Goal: Task Accomplishment & Management: Manage account settings

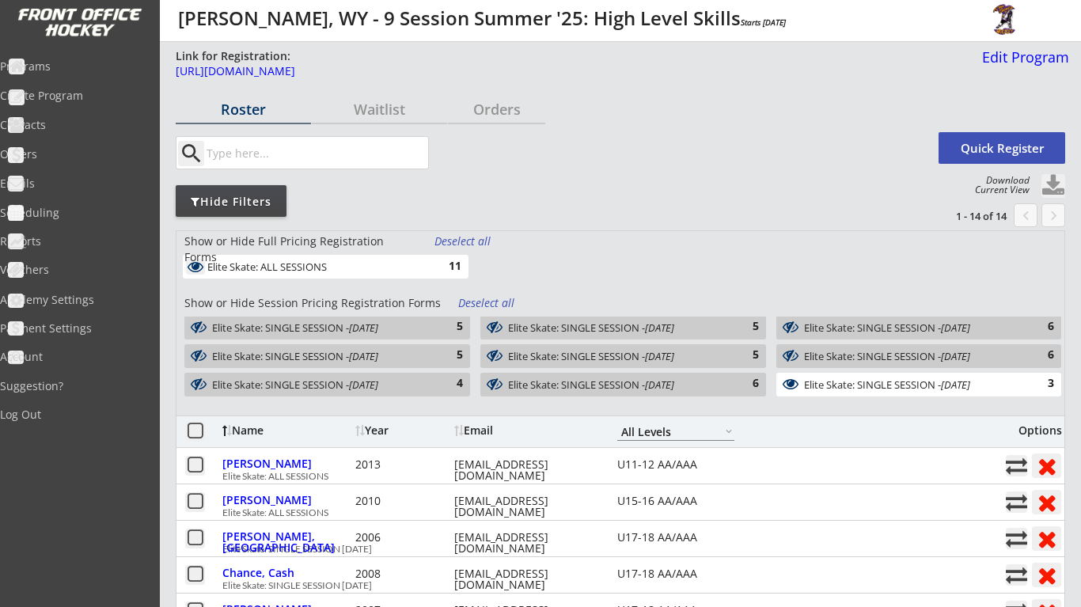
select select ""All Levels""
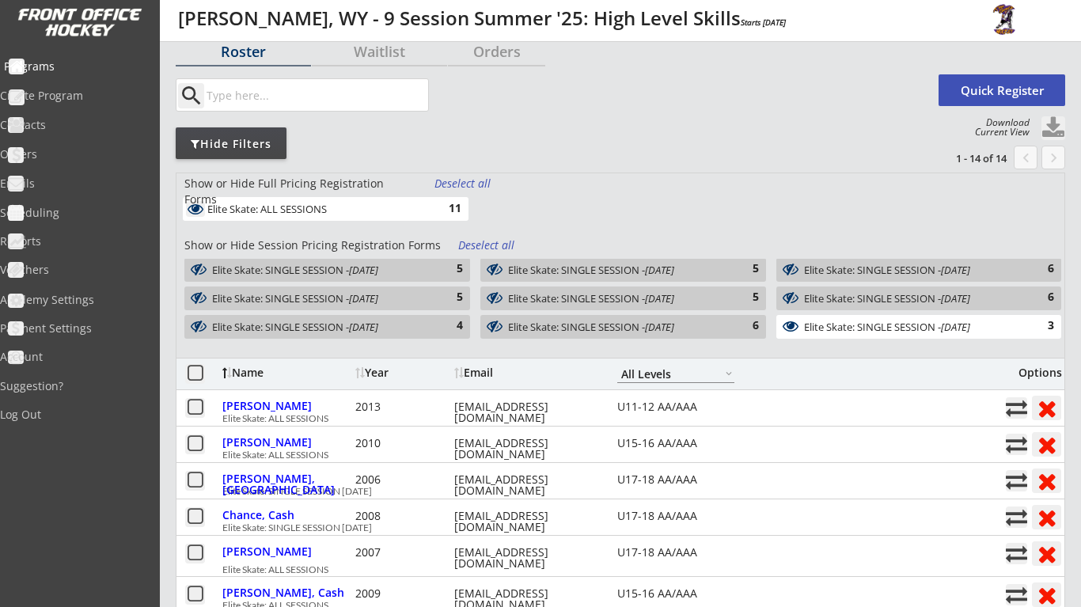
click at [89, 66] on div "Programs" at bounding box center [75, 66] width 142 height 11
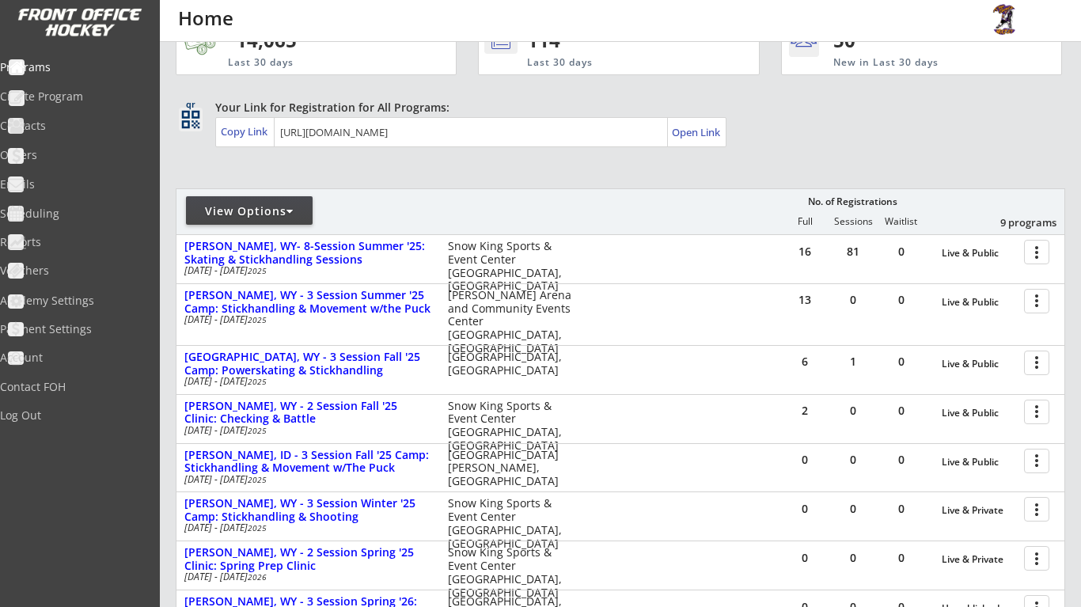
scroll to position [54, 0]
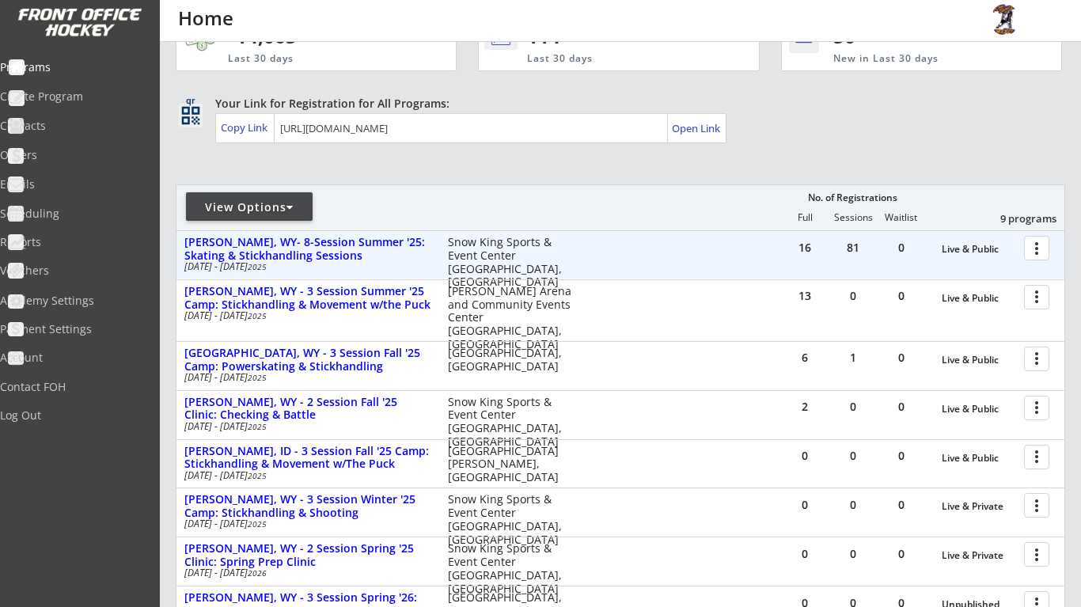
click at [1039, 248] on div at bounding box center [1040, 247] width 28 height 28
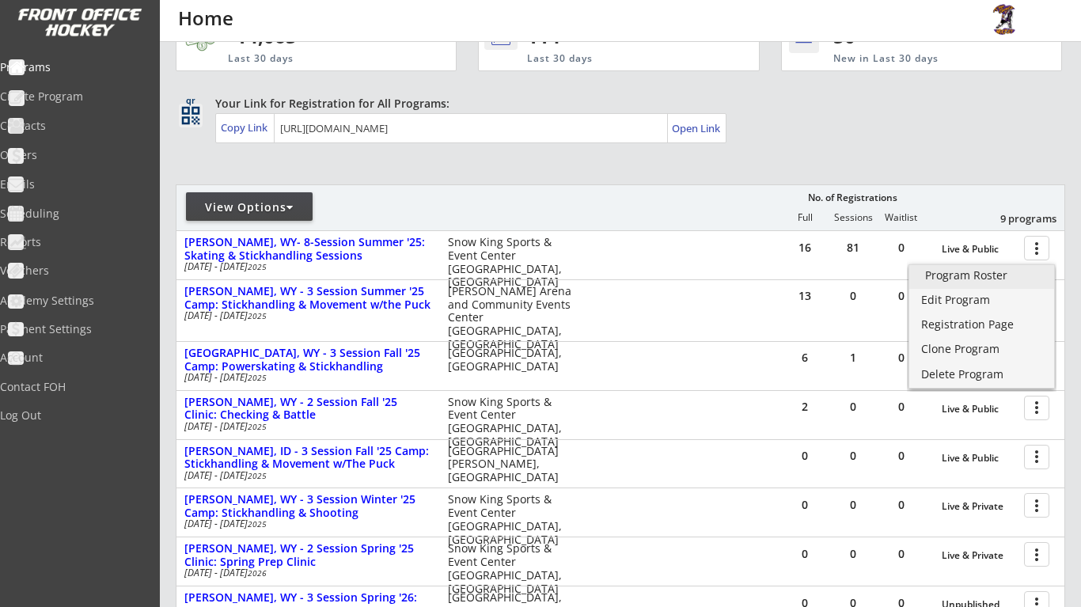
click at [1011, 276] on div "Program Roster" at bounding box center [981, 275] width 113 height 11
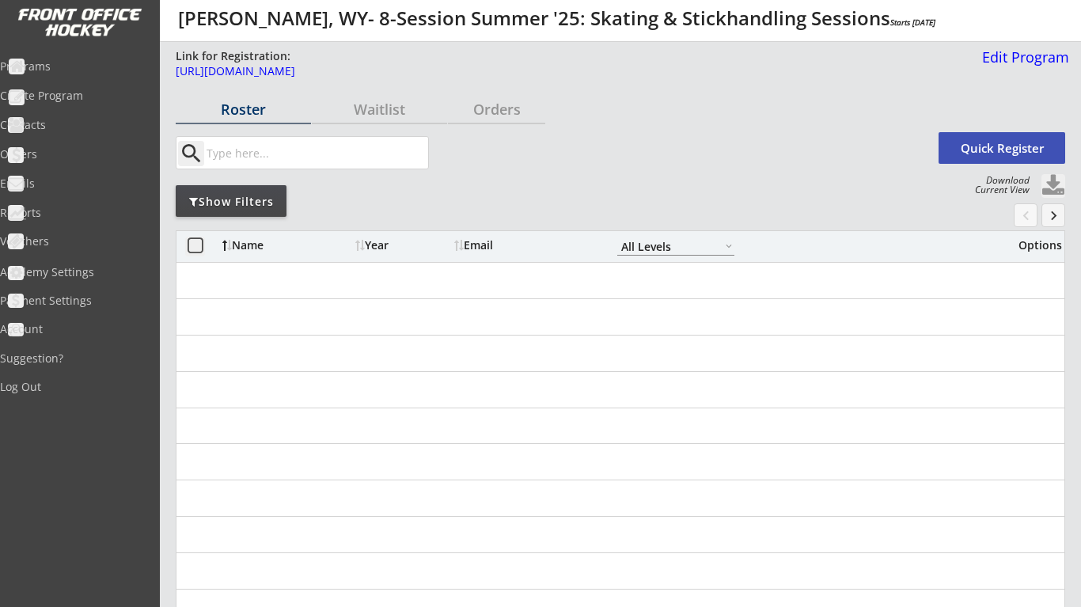
select select ""All Levels""
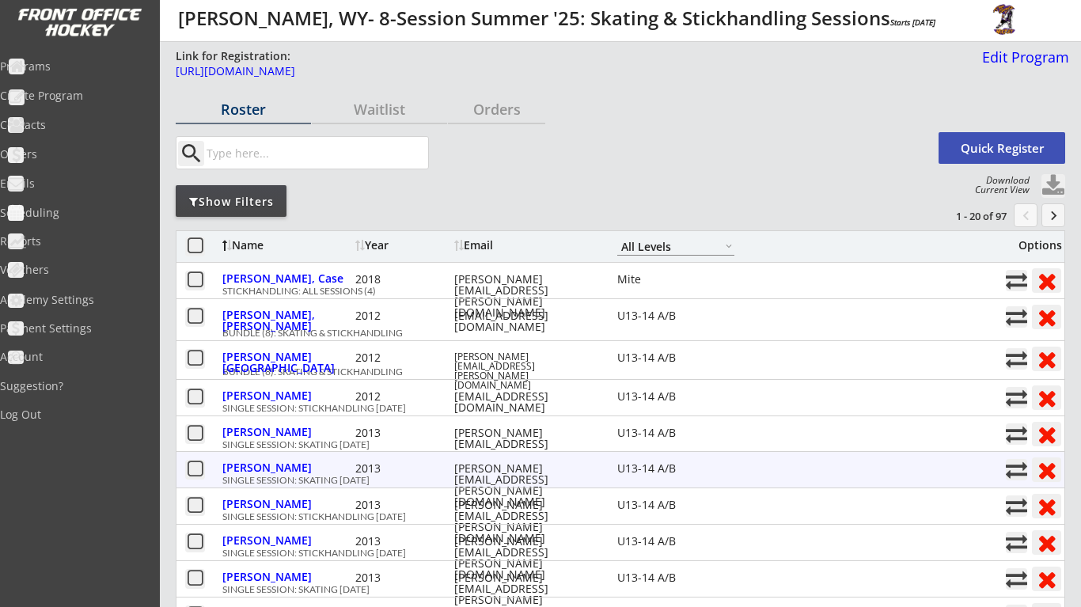
scroll to position [2, 0]
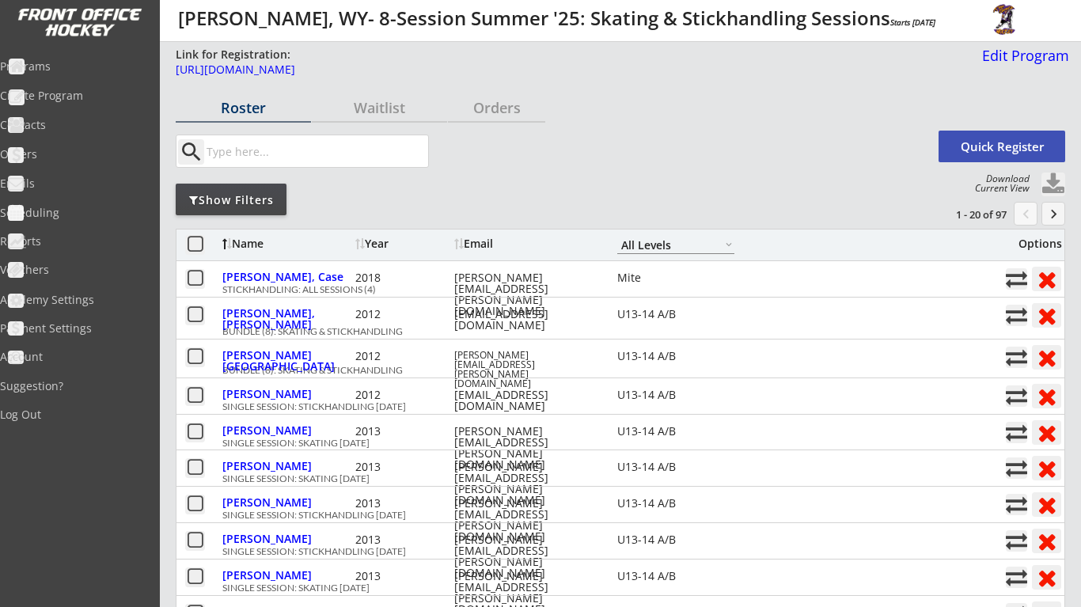
click at [359, 157] on input "input" at bounding box center [315, 151] width 225 height 32
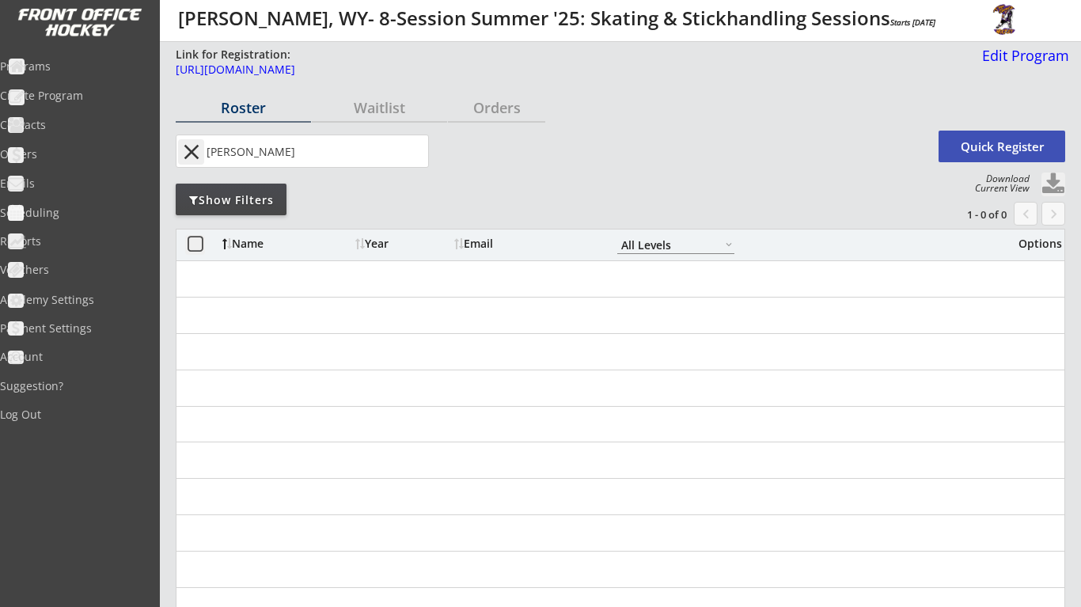
type input "gosnell"
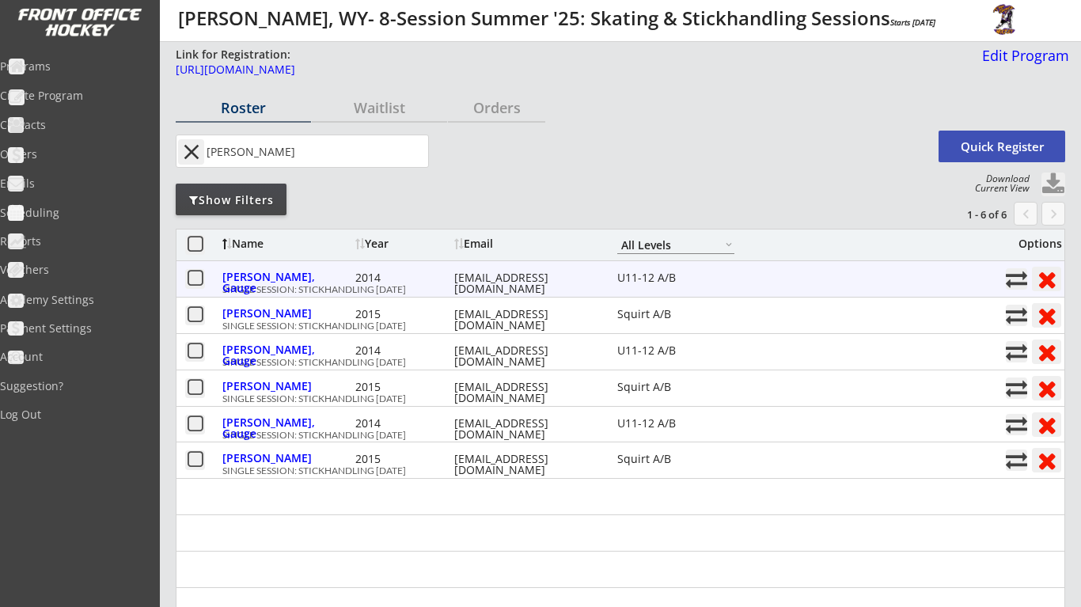
click at [1013, 284] on button at bounding box center [1016, 278] width 21 height 21
select select ""1348695171700984260__LOOKUP__1738168648320x289651126155988200""
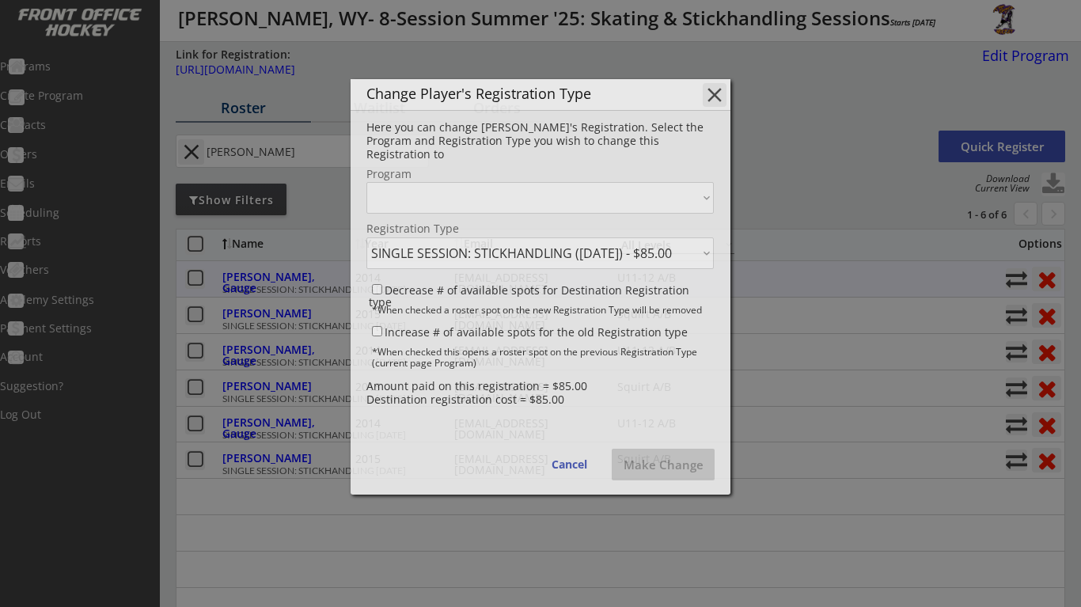
select select ""1348695171700984260__LOOKUP__1738168340139x474694092113838100""
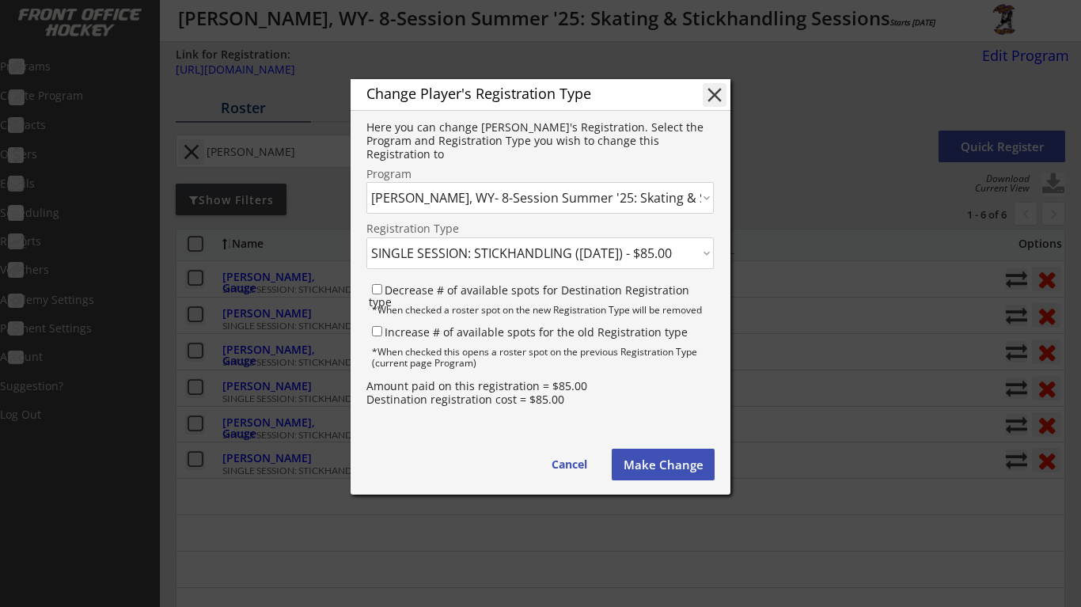
click at [658, 470] on button "Make Change" at bounding box center [663, 465] width 103 height 32
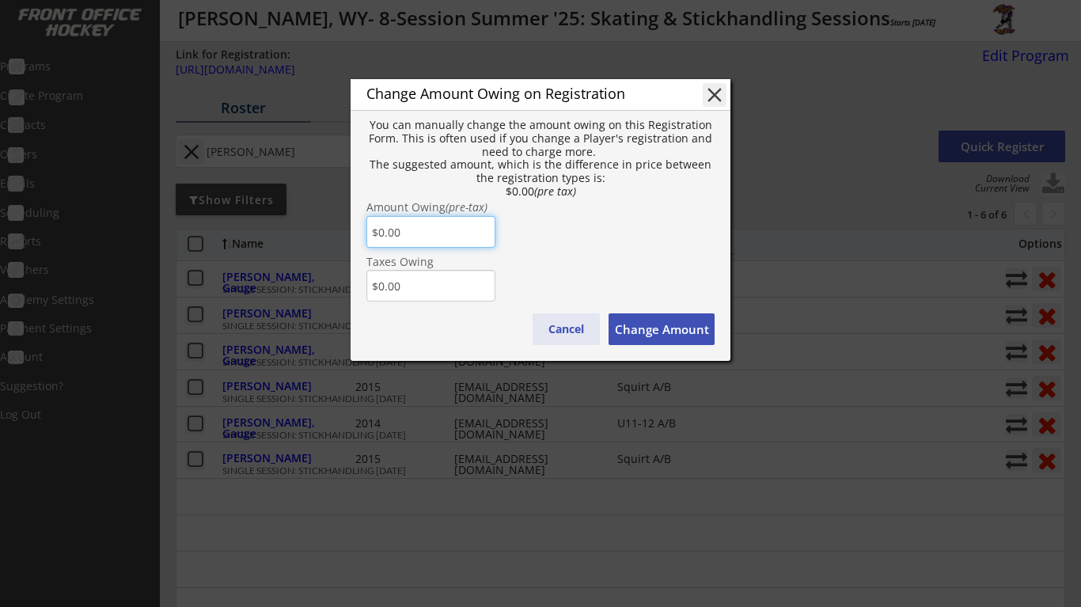
click at [586, 331] on button "Cancel" at bounding box center [566, 329] width 67 height 32
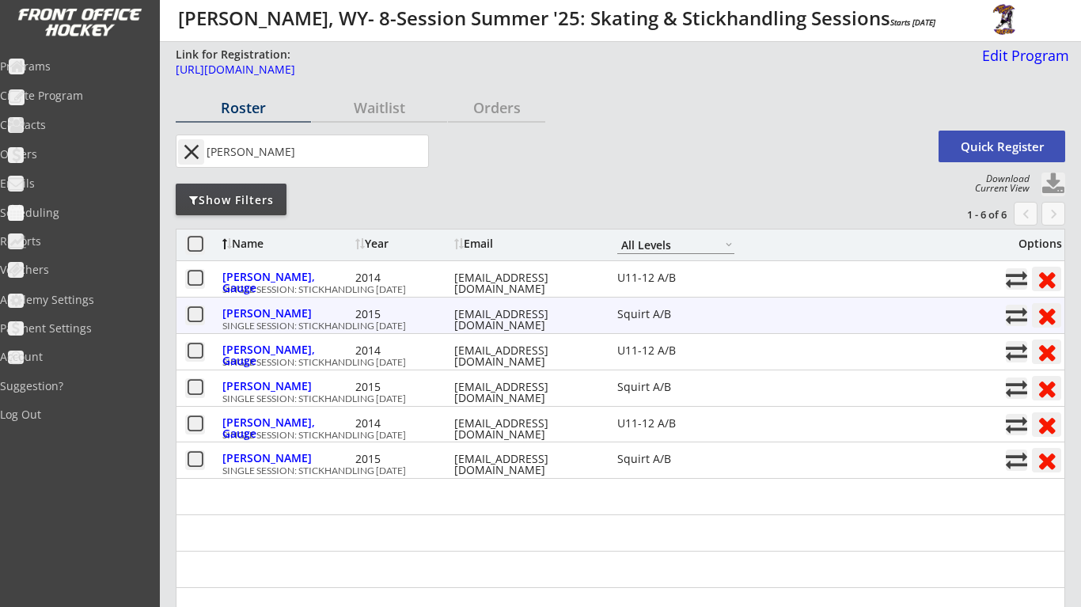
click at [1013, 311] on button at bounding box center [1016, 315] width 21 height 21
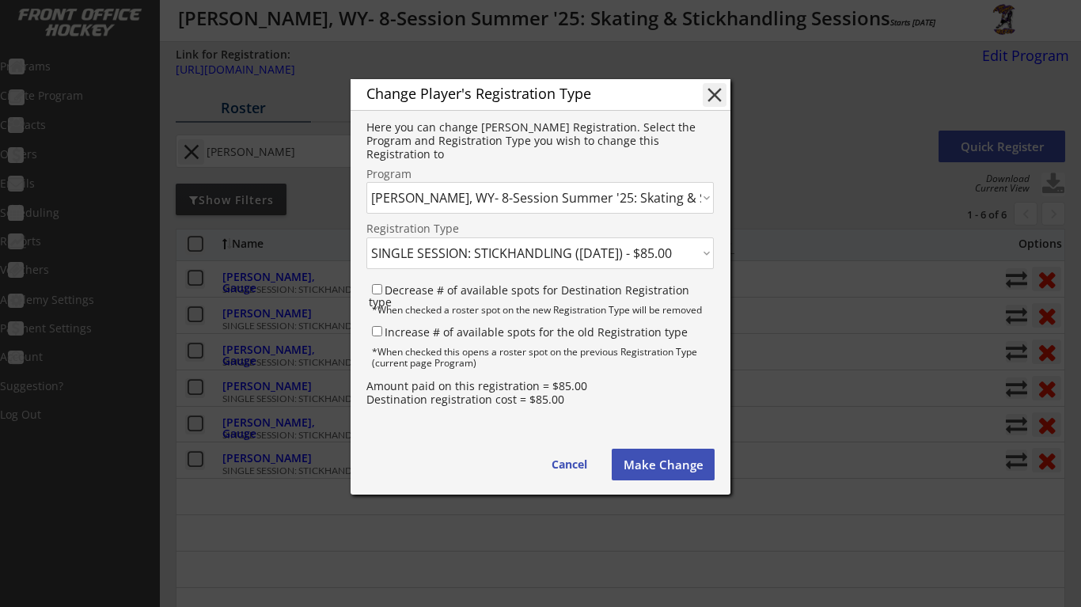
click at [664, 463] on button "Make Change" at bounding box center [663, 465] width 103 height 32
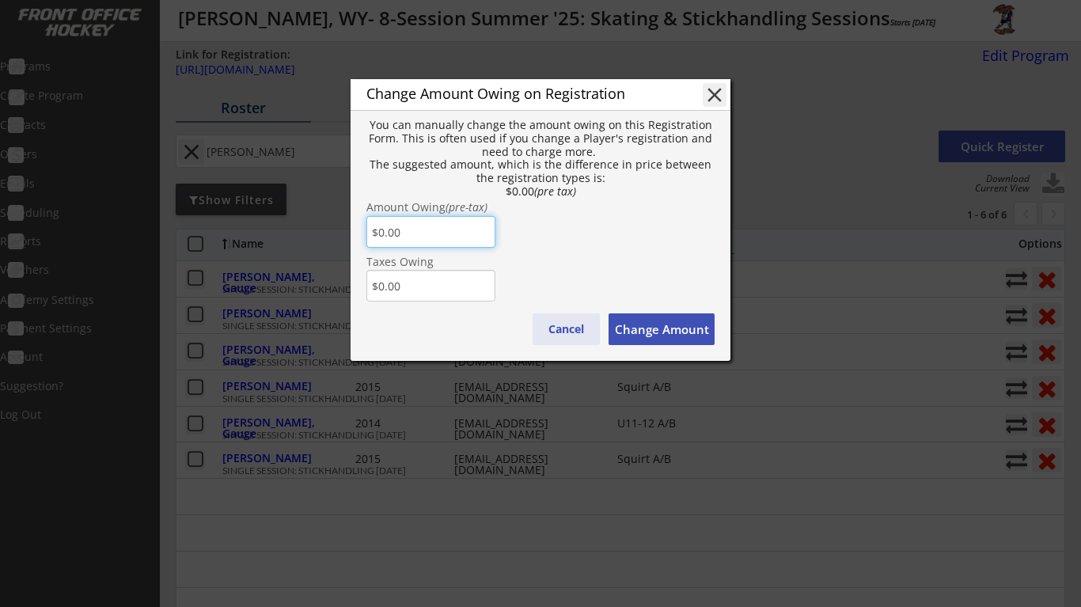
click at [581, 330] on button "Cancel" at bounding box center [566, 329] width 67 height 32
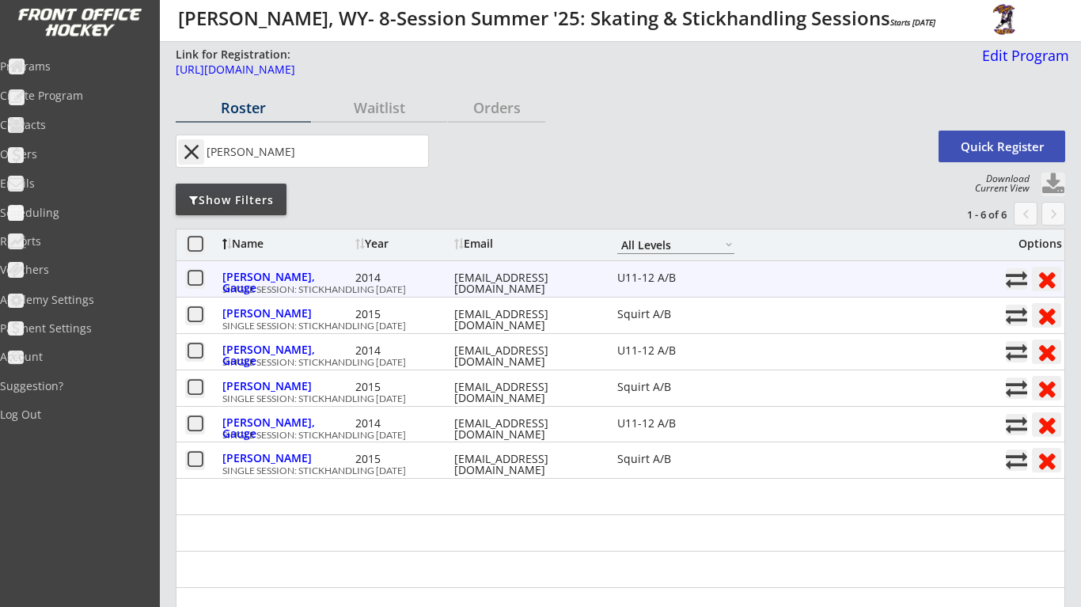
click at [1010, 286] on button at bounding box center [1016, 278] width 21 height 21
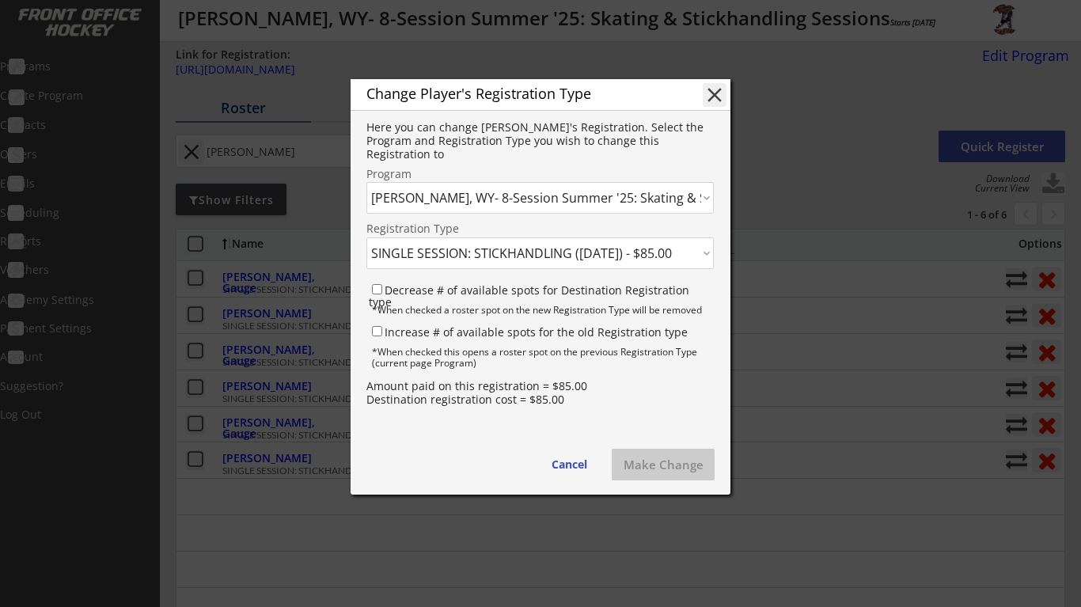
select select ""1348695171700984260__LOOKUP__1738168340139x302875893294432260""
click at [655, 458] on button "Make Change" at bounding box center [663, 465] width 103 height 32
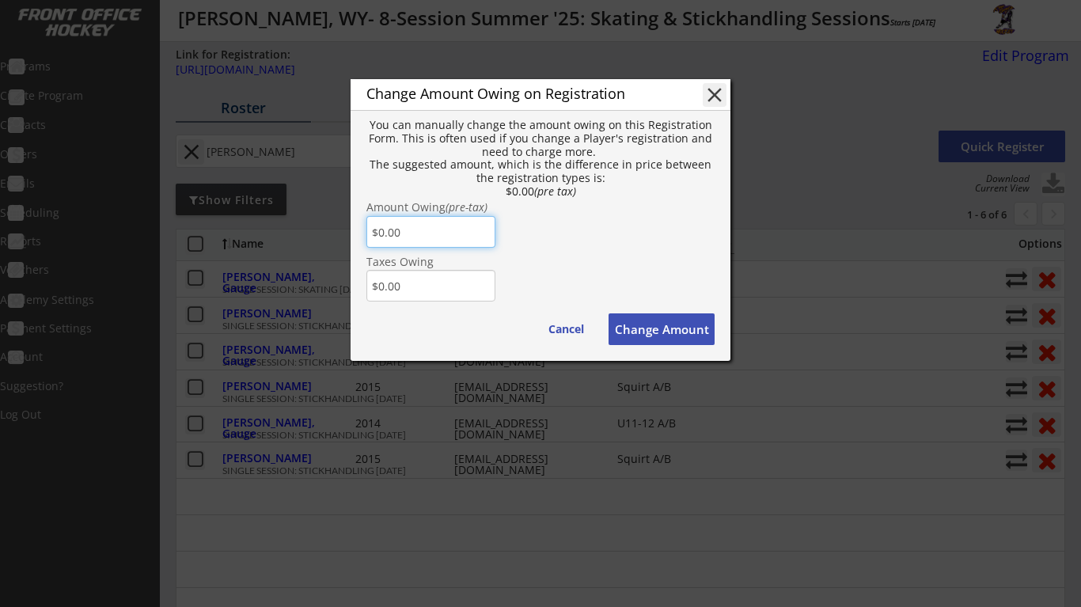
click at [692, 324] on button "Change Amount" at bounding box center [662, 329] width 106 height 32
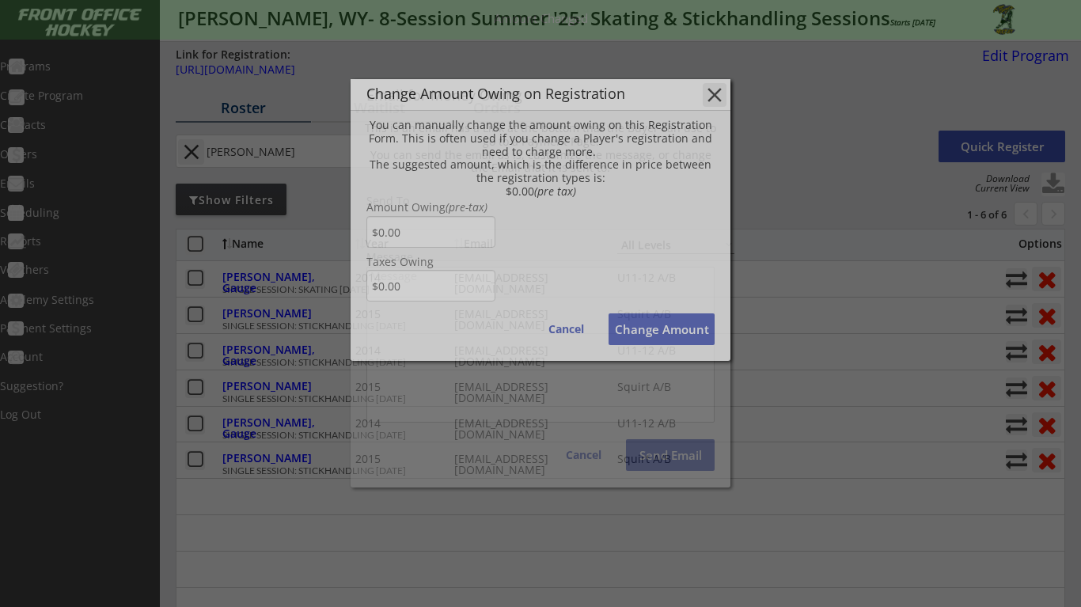
type input "[EMAIL_ADDRESS][DOMAIN_NAME]"
type textarea "Hello Jarrod, There is some money owing on your account from your Order with Ry…"
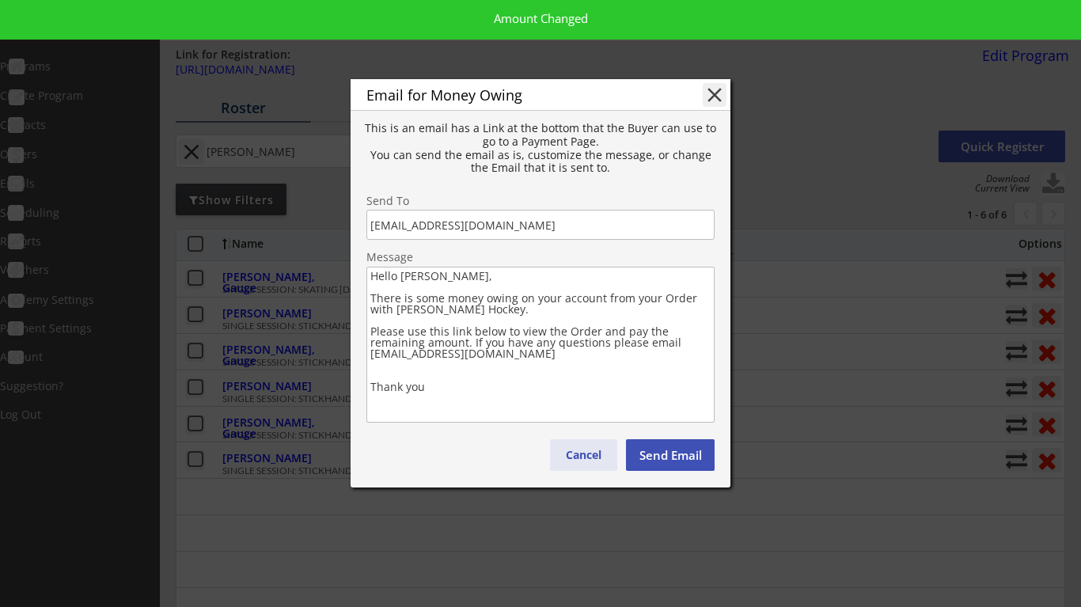
click at [603, 447] on button "Cancel" at bounding box center [583, 455] width 67 height 32
type textarea "Hello , There is some money owing on your account from your Order with . Please…"
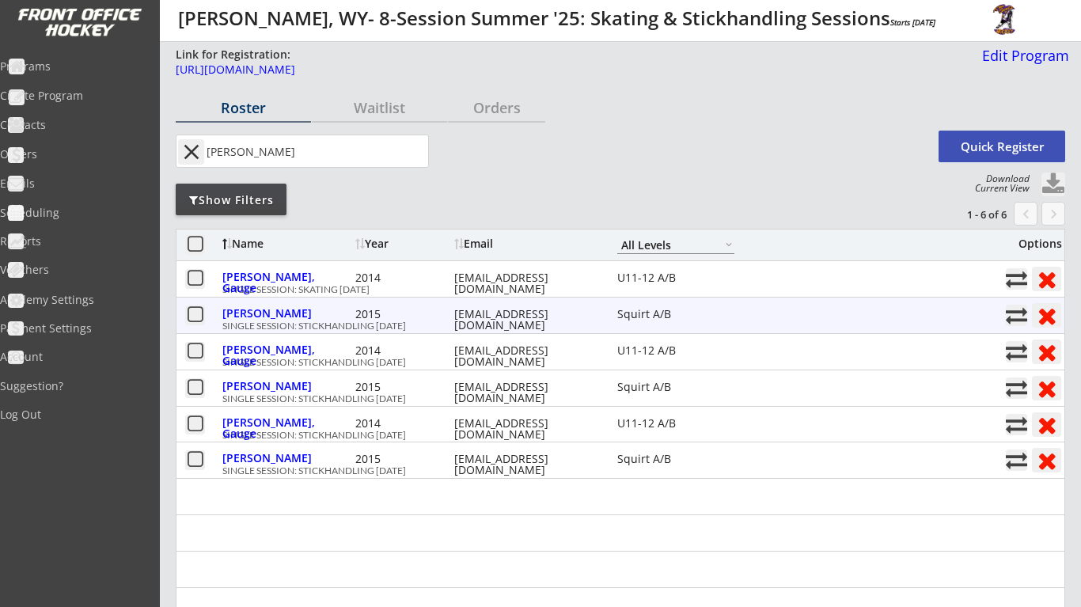
click at [1012, 317] on button at bounding box center [1016, 315] width 21 height 21
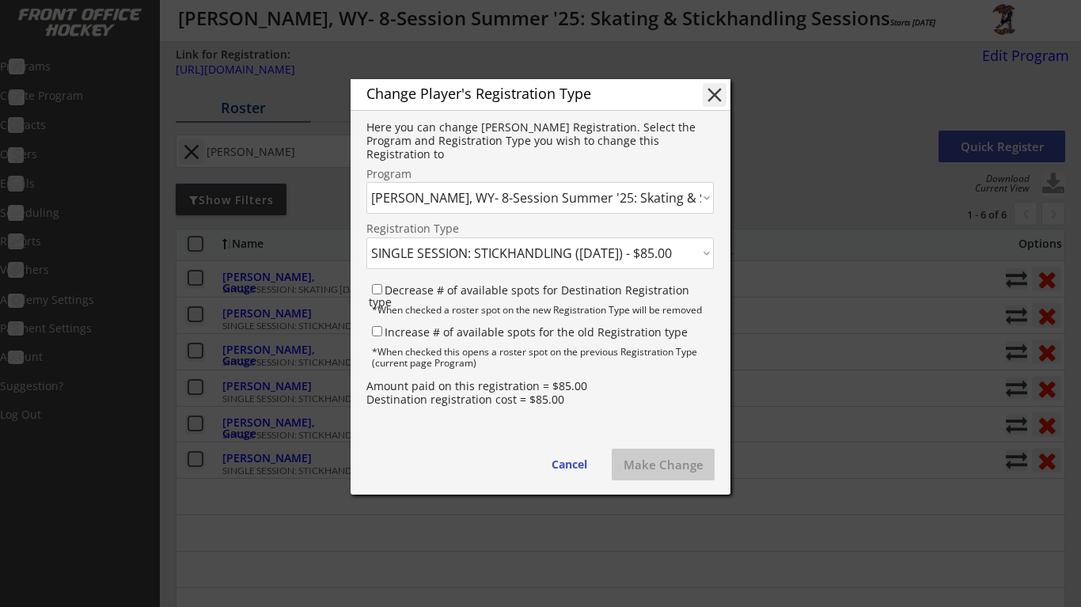
select select ""1348695171700984260__LOOKUP__1738168340139x302875893294432260""
click at [657, 465] on button "Make Change" at bounding box center [663, 465] width 103 height 32
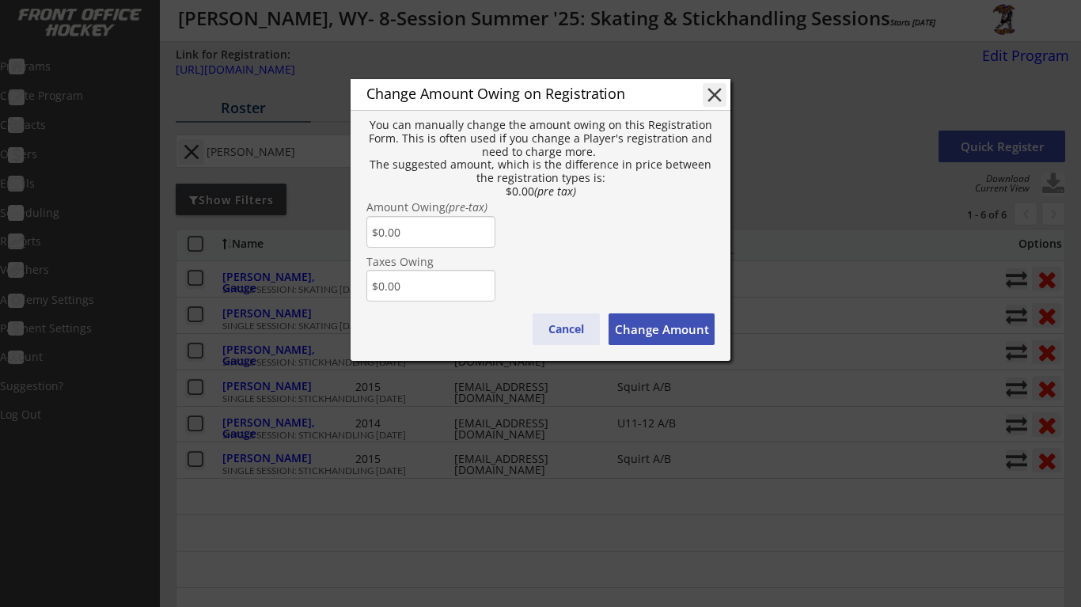
click at [559, 332] on button "Cancel" at bounding box center [566, 329] width 67 height 32
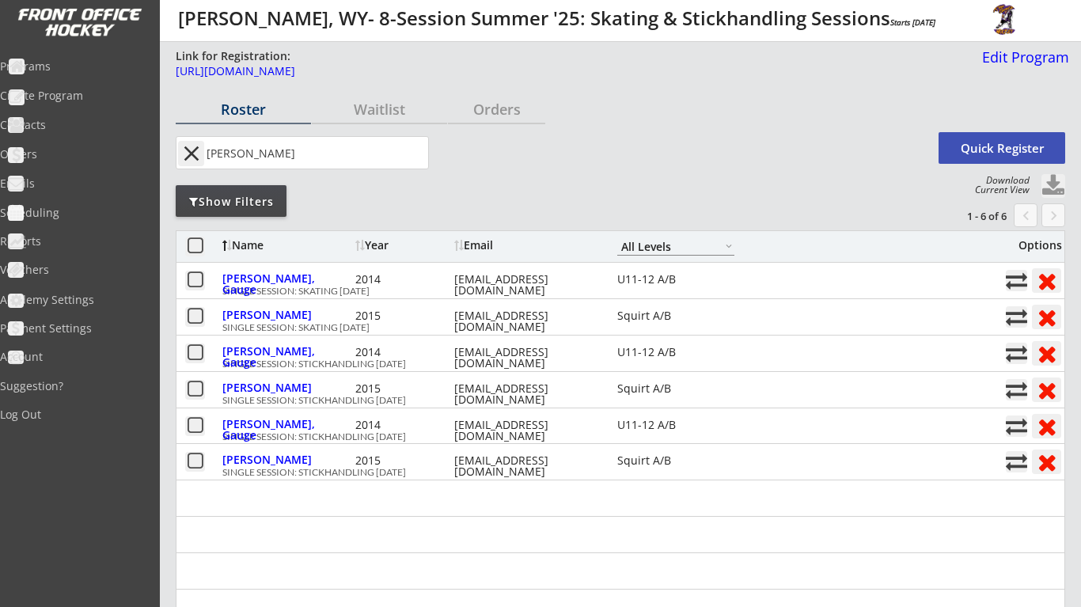
scroll to position [0, 0]
click at [196, 153] on button "close" at bounding box center [191, 153] width 26 height 25
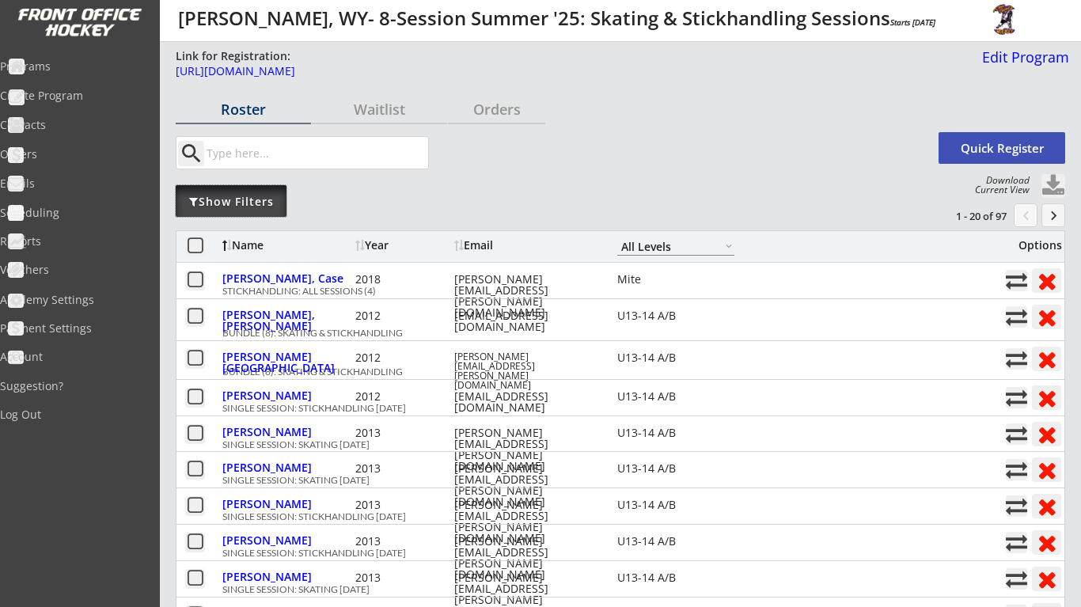
click at [266, 202] on div "Show Filters" at bounding box center [231, 202] width 111 height 16
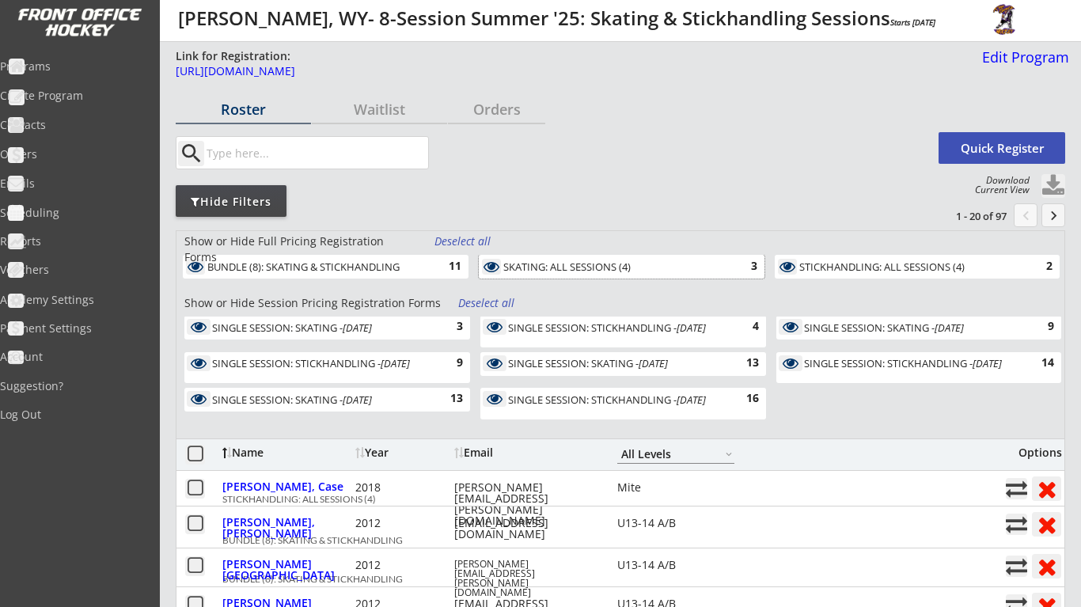
click at [628, 265] on div "SKATING: ALL SESSIONS (4)" at bounding box center [612, 267] width 218 height 13
click at [496, 299] on div "Deselect all" at bounding box center [487, 303] width 59 height 16
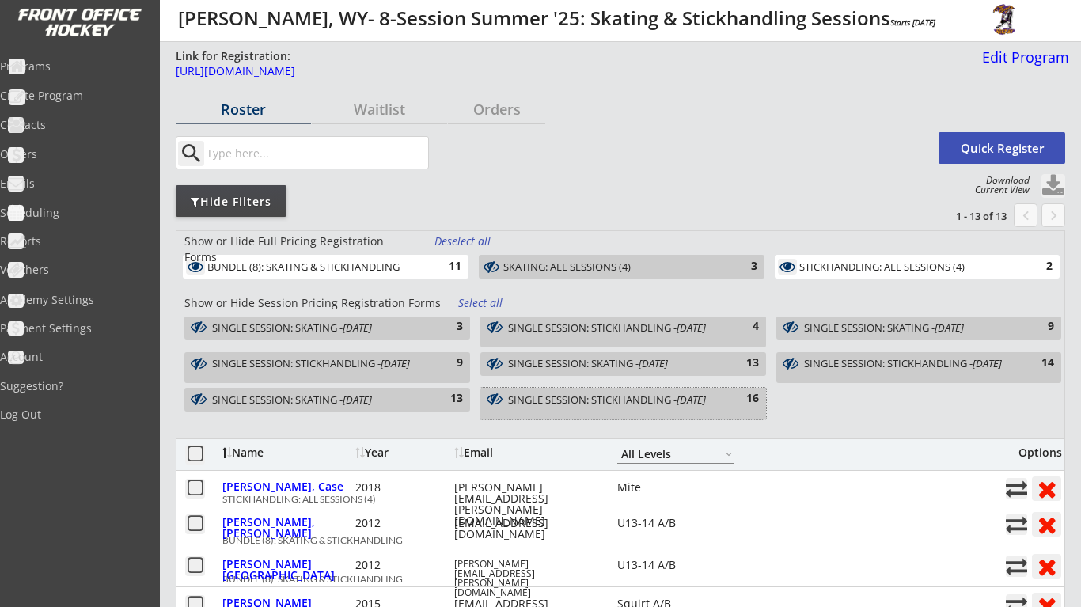
click at [726, 411] on div "SINGLE SESSION: STICKHANDLING - [DATE] 16" at bounding box center [623, 404] width 286 height 32
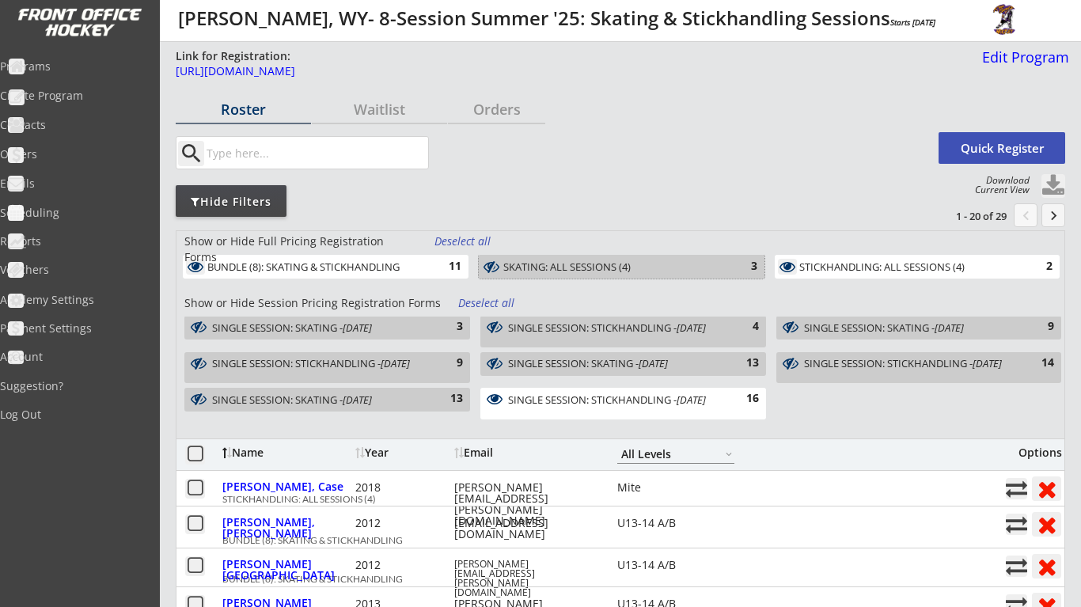
click at [702, 266] on div "SKATING: ALL SESSIONS (4)" at bounding box center [612, 267] width 218 height 13
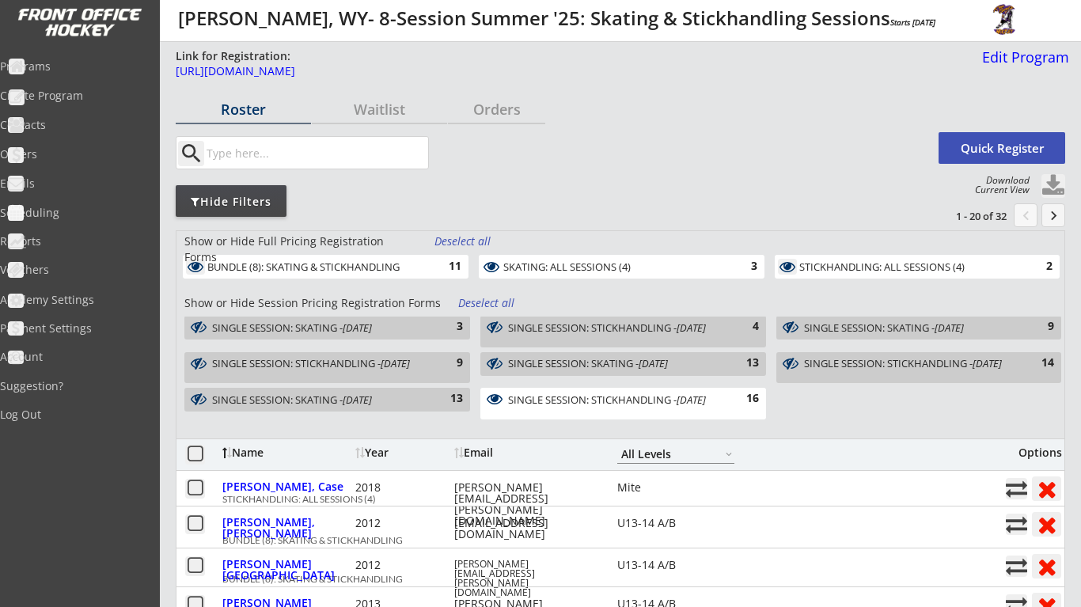
click at [836, 277] on div "STICKHANDLING: ALL SESSIONS (4) 2" at bounding box center [917, 267] width 285 height 24
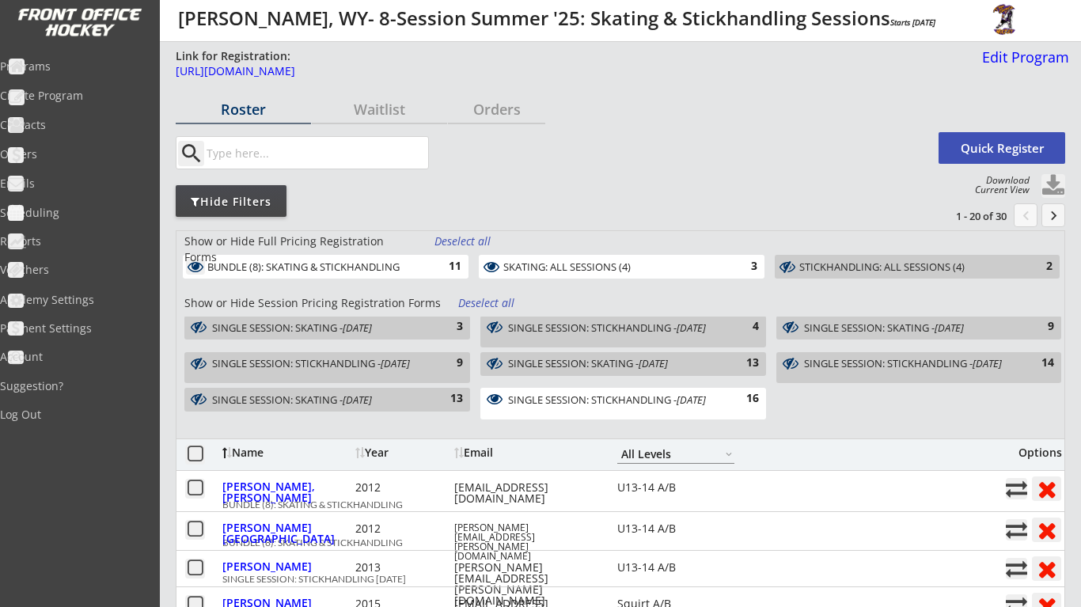
click at [593, 402] on div "SINGLE SESSION: STICKHANDLING - [DATE]" at bounding box center [615, 399] width 214 height 11
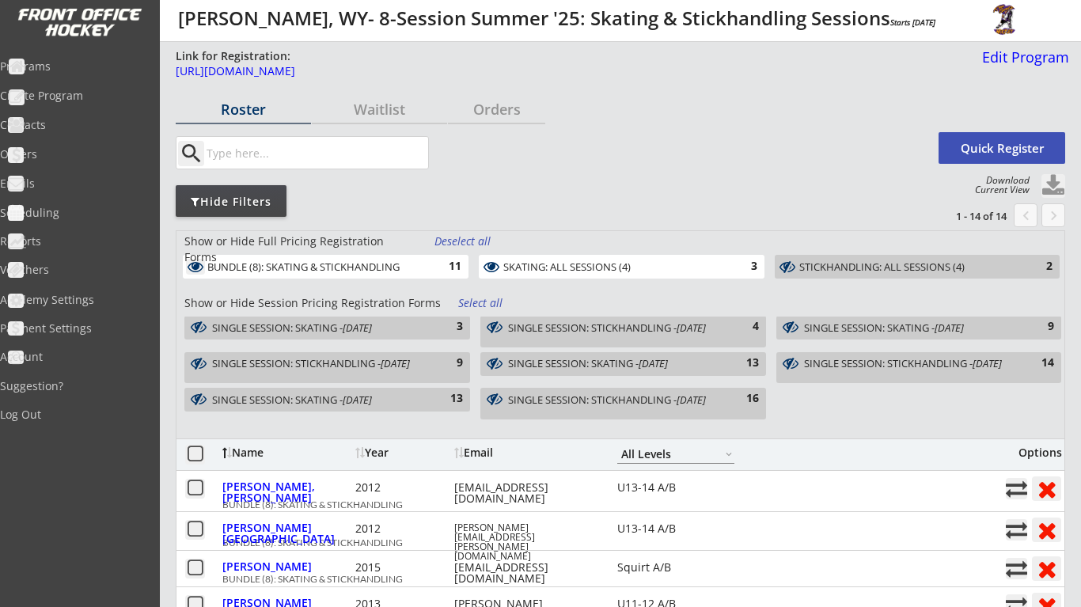
click at [439, 397] on div "13" at bounding box center [447, 399] width 32 height 16
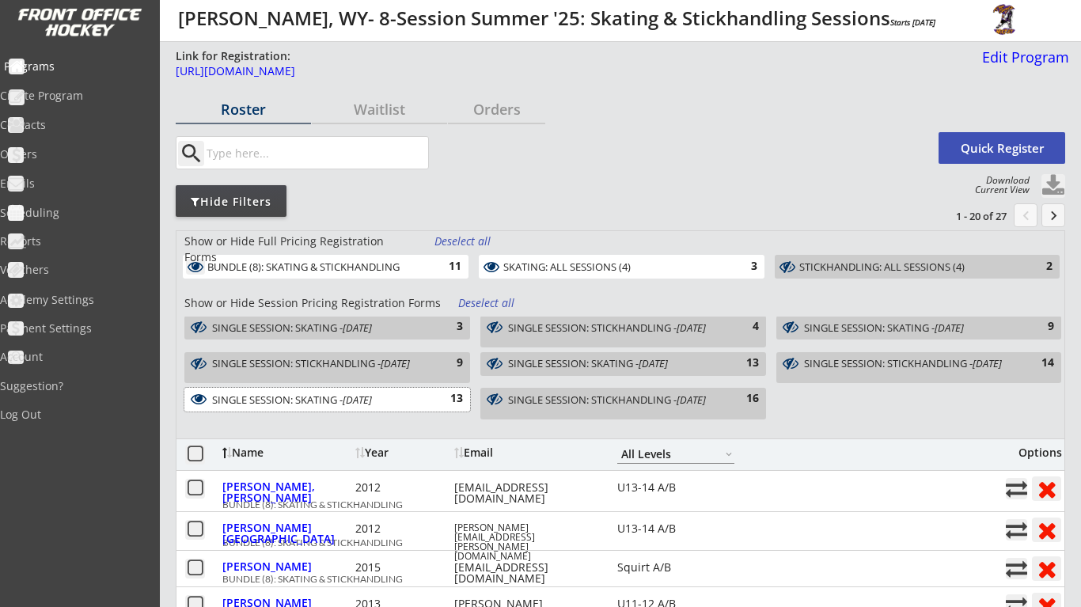
click at [84, 72] on div "Programs" at bounding box center [75, 66] width 142 height 11
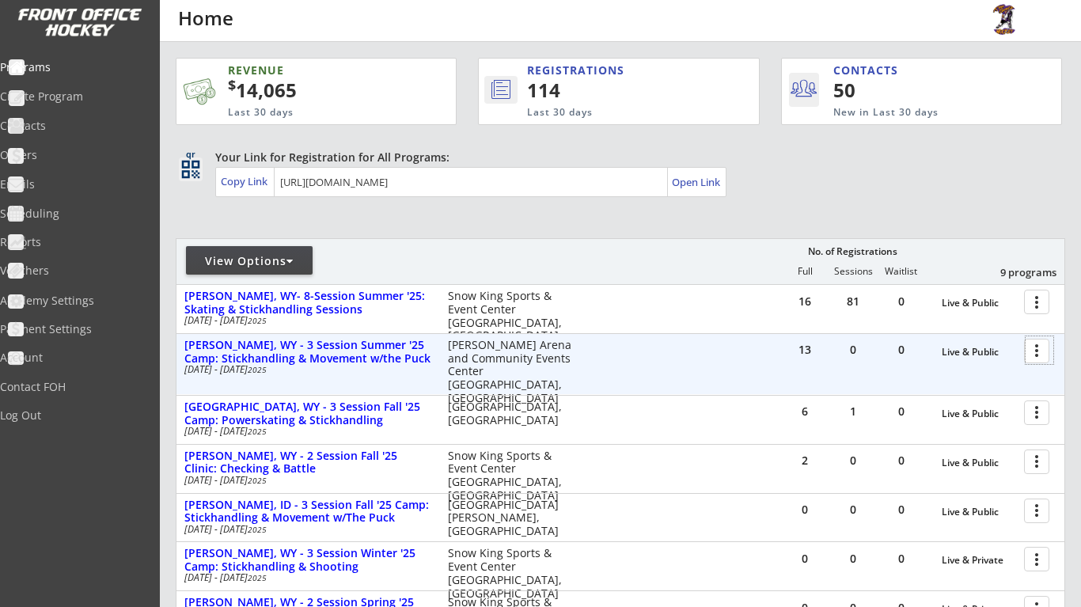
click at [1045, 358] on div at bounding box center [1040, 350] width 28 height 28
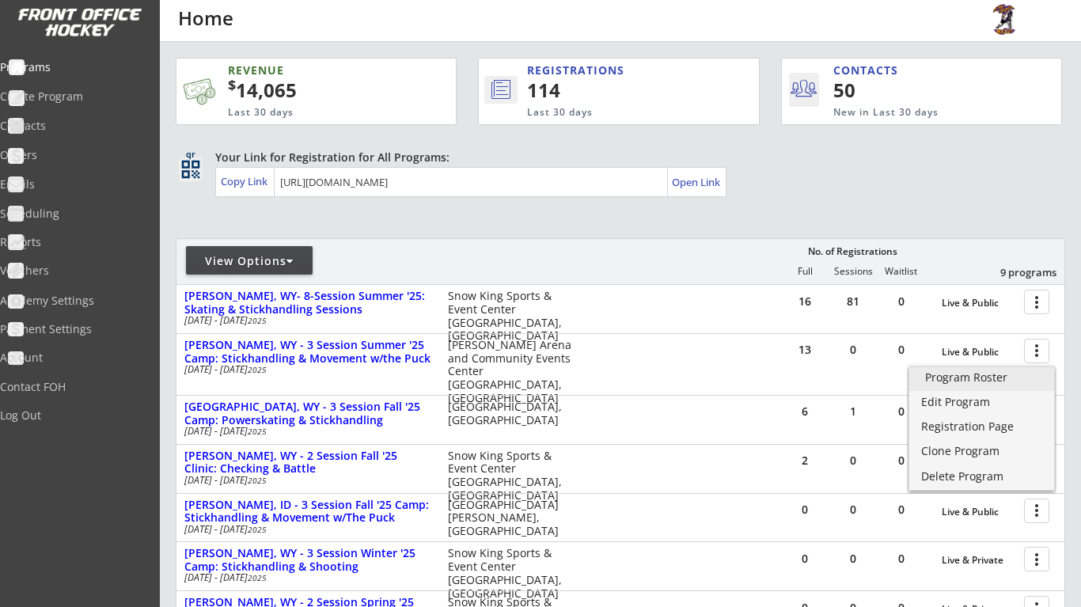
click at [986, 381] on div "Program Roster" at bounding box center [981, 377] width 113 height 11
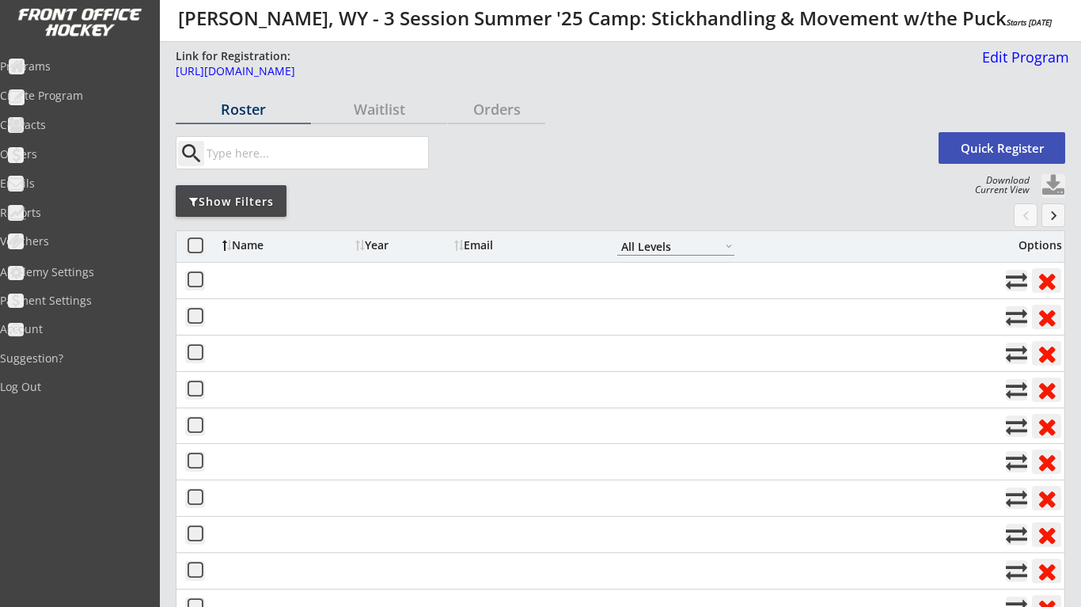
select select ""All Levels""
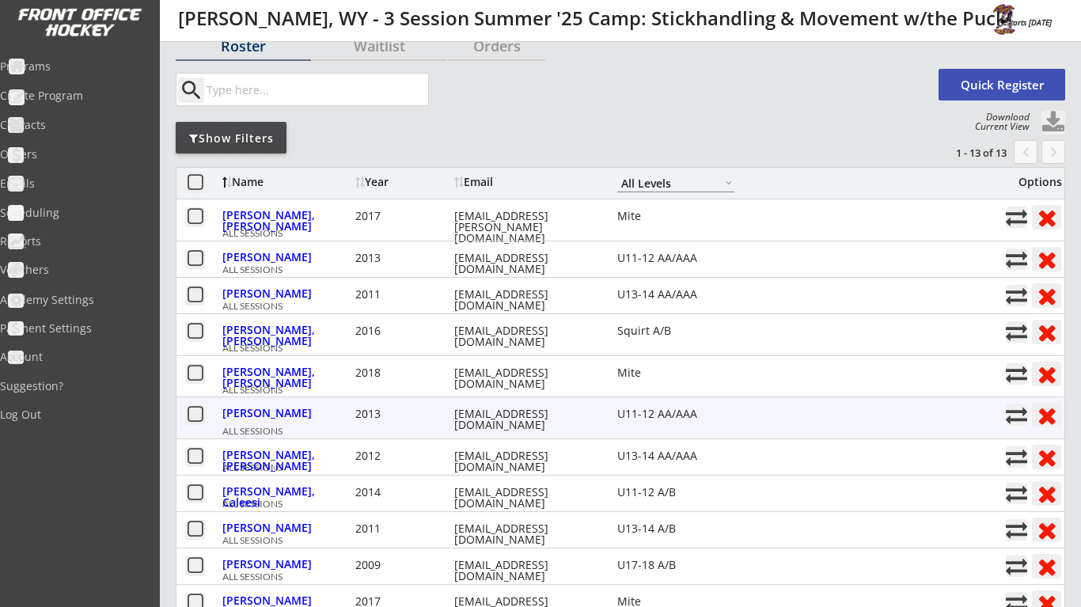
scroll to position [51, 0]
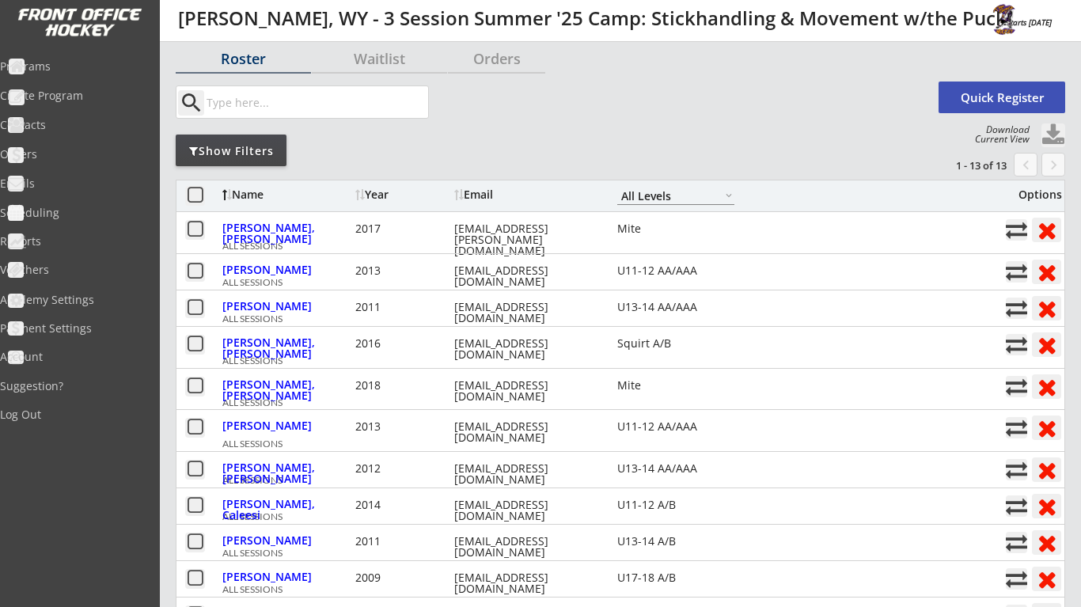
click at [1052, 134] on button at bounding box center [1053, 135] width 24 height 24
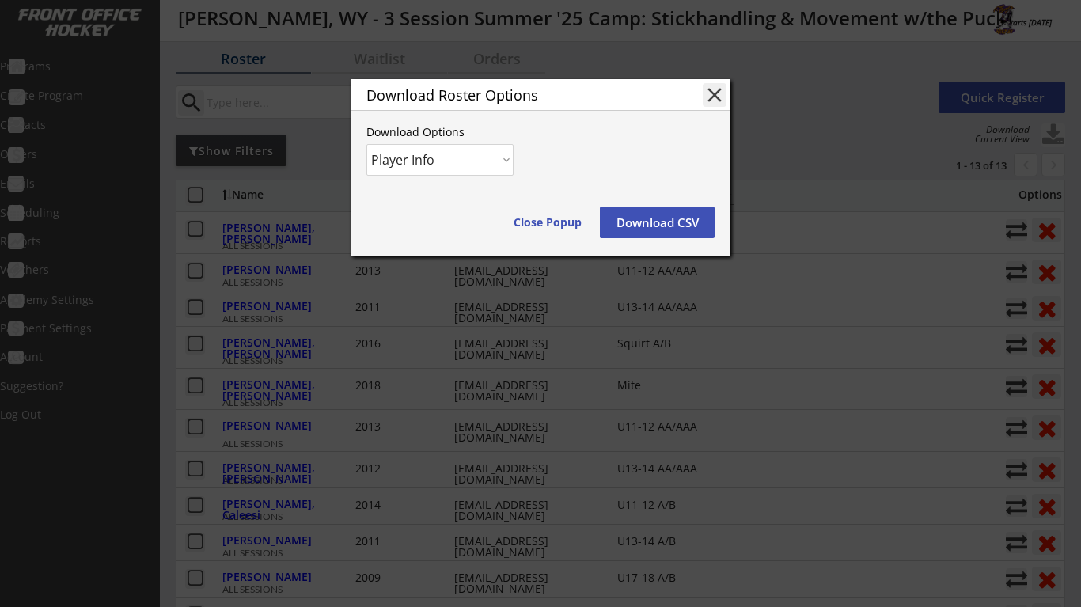
select select ""Player and Order Info""
click at [643, 225] on button "Download CSV" at bounding box center [657, 223] width 115 height 32
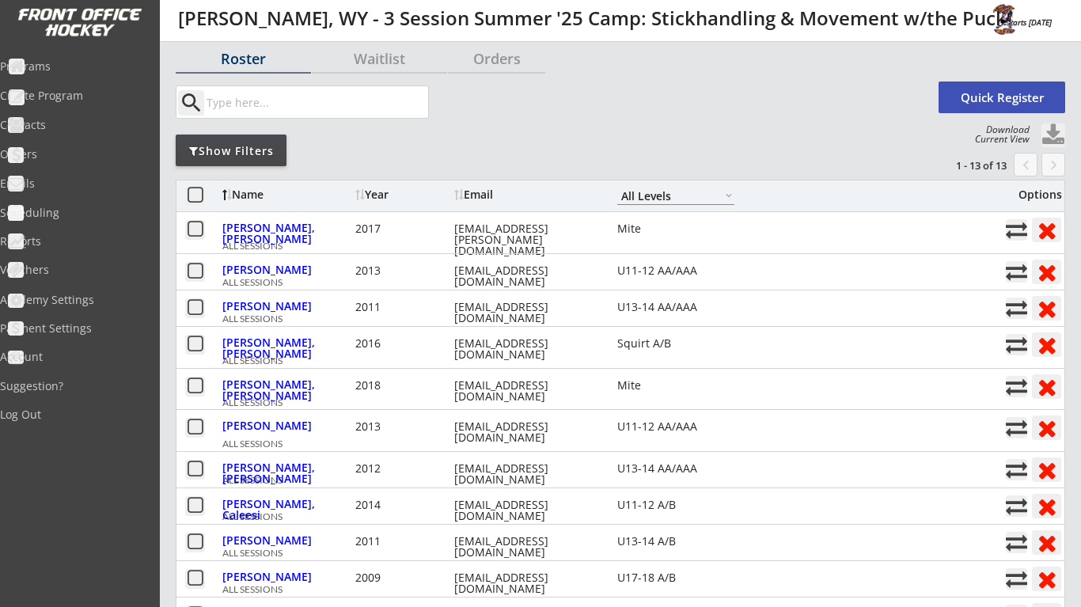
click at [102, 67] on div "Programs" at bounding box center [75, 66] width 142 height 11
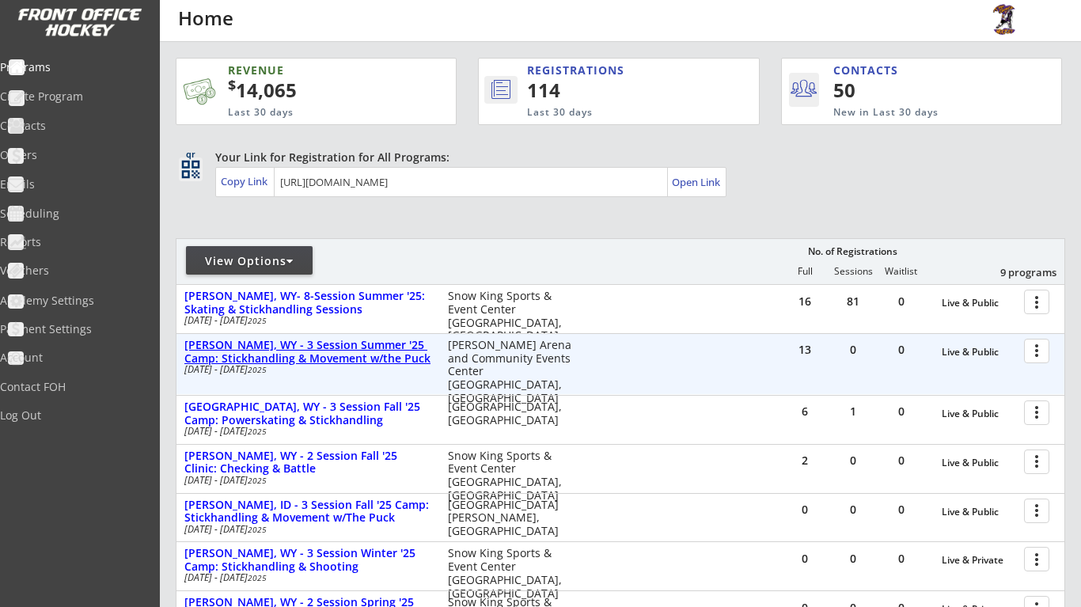
scroll to position [17, 0]
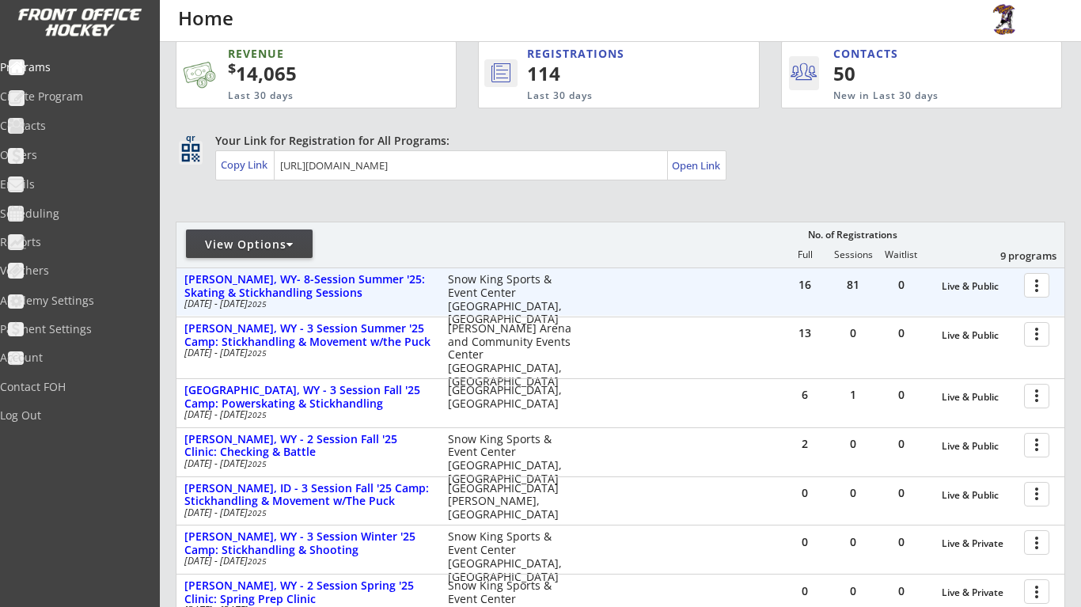
click at [1038, 283] on div at bounding box center [1040, 285] width 28 height 28
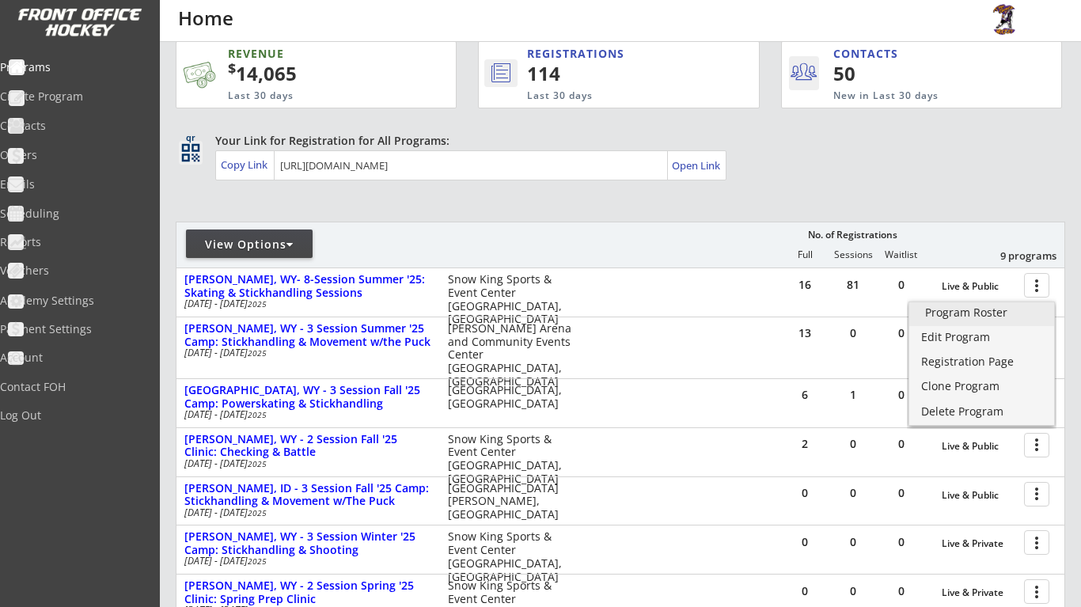
click at [1012, 321] on link "Program Roster" at bounding box center [981, 314] width 145 height 24
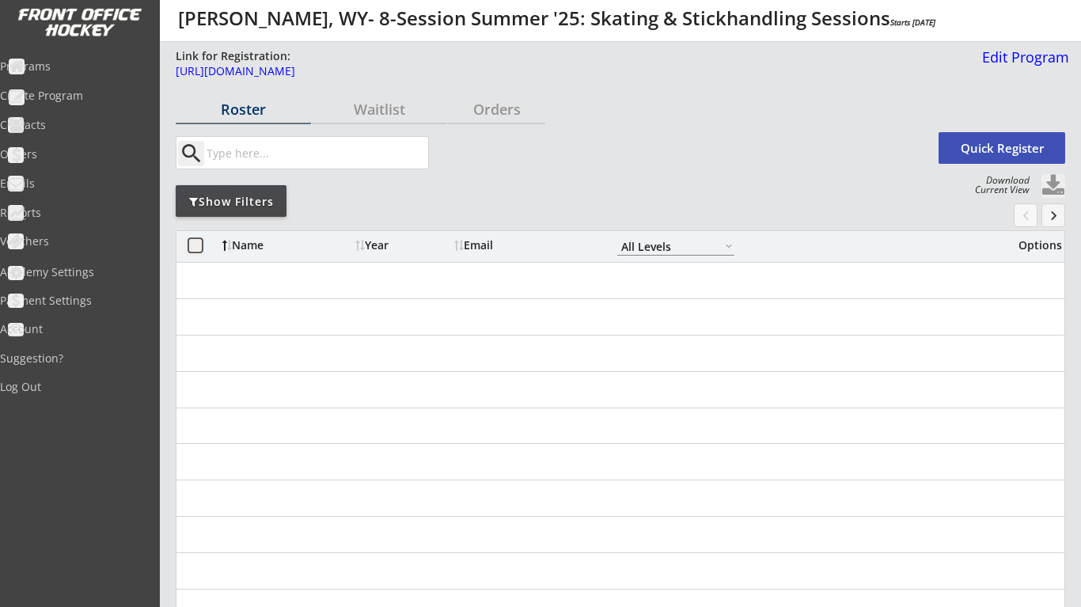
select select ""All Levels""
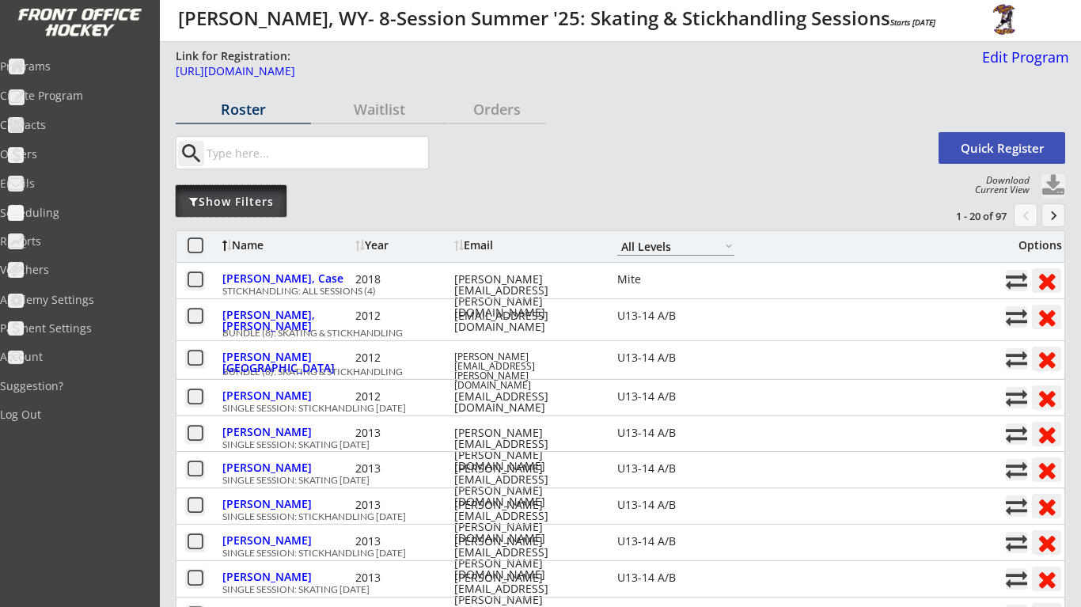
click at [270, 195] on div "Show Filters" at bounding box center [231, 202] width 111 height 16
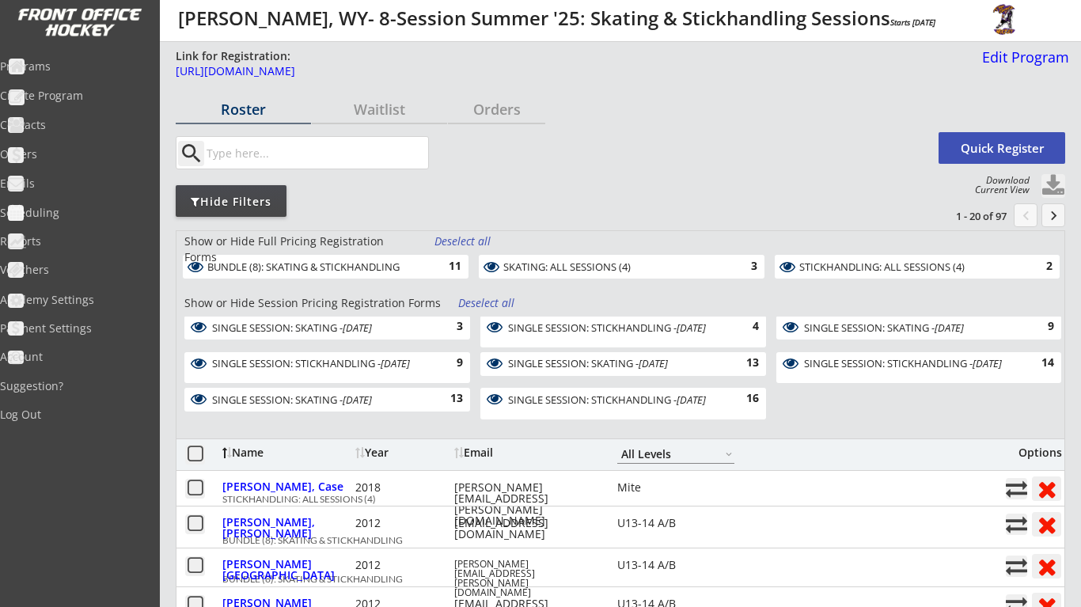
click at [502, 303] on div "Deselect all" at bounding box center [487, 303] width 59 height 16
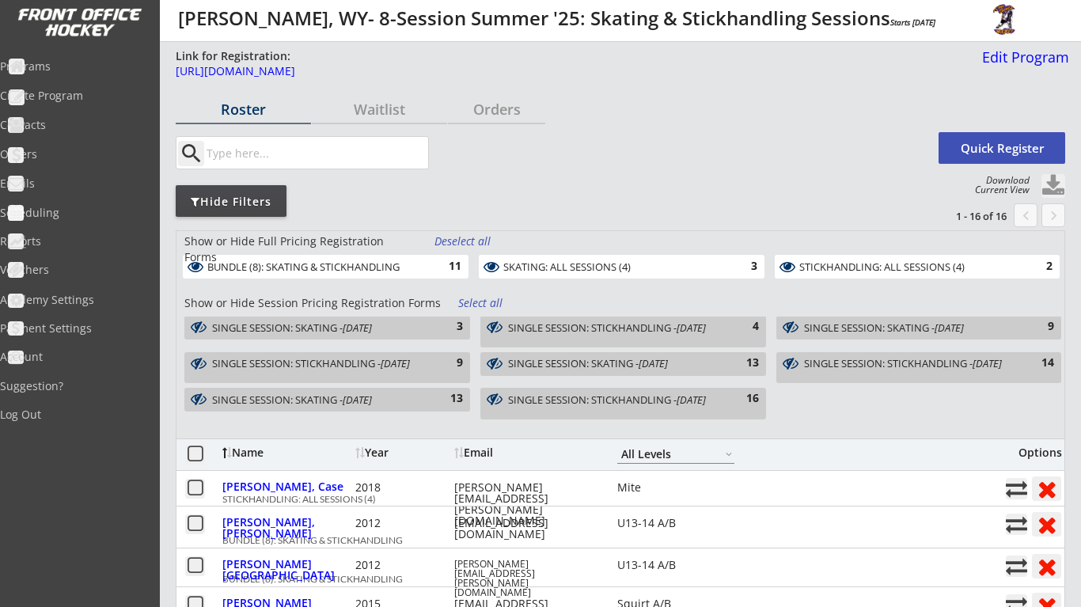
click at [868, 254] on div "Show or Hide Full Pricing Registration Forms Deselect all BUNDLE (8): SKATING &…" at bounding box center [621, 334] width 890 height 208
click at [865, 261] on div "STICKHANDLING: ALL SESSIONS (4)" at bounding box center [908, 267] width 218 height 13
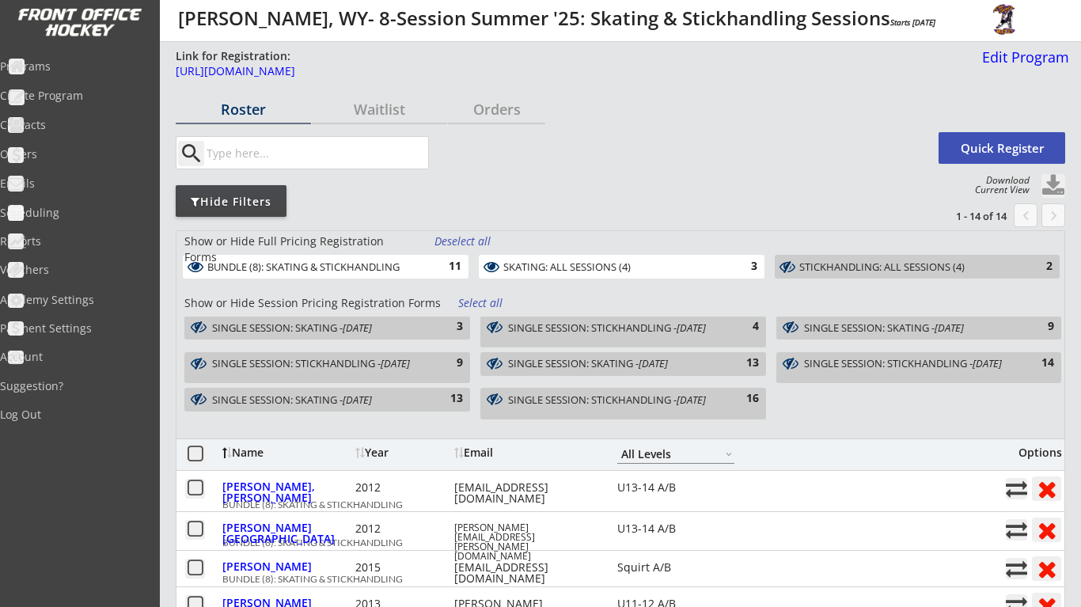
click at [372, 397] on em "[DATE]" at bounding box center [357, 400] width 29 height 14
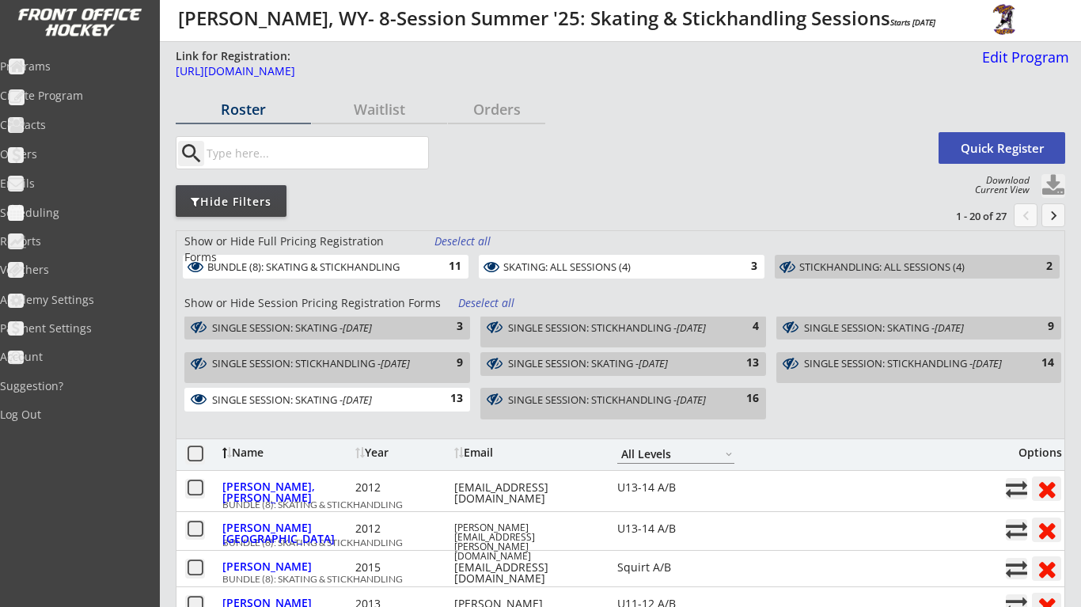
scroll to position [82, 0]
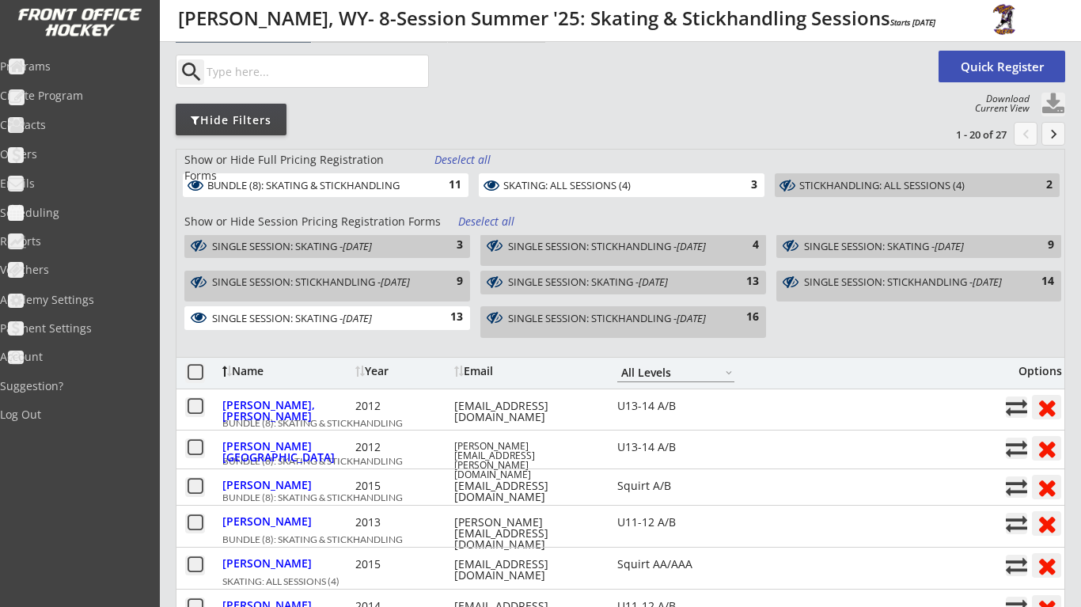
click at [1052, 102] on button at bounding box center [1053, 105] width 24 height 24
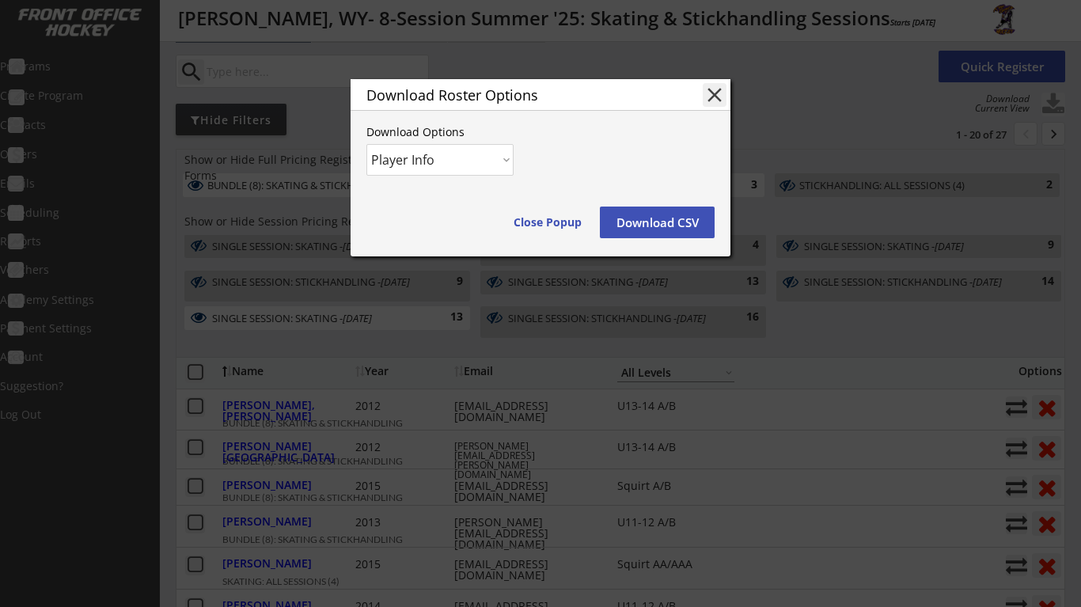
select select ""Player and Order Info""
click at [676, 231] on button "Download CSV" at bounding box center [657, 223] width 115 height 32
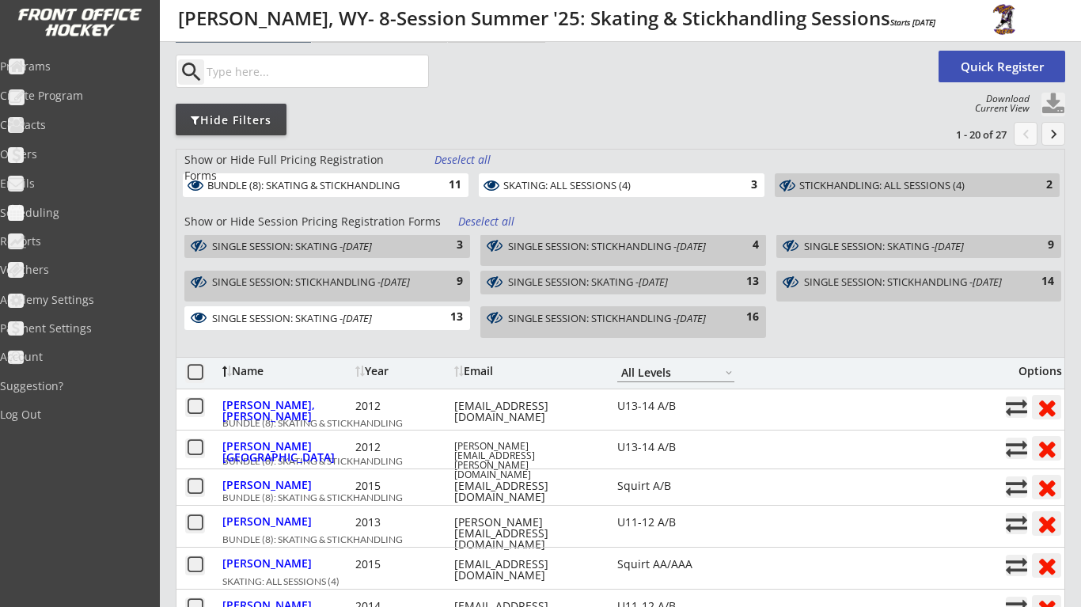
click at [631, 185] on div "SKATING: ALL SESSIONS (4)" at bounding box center [612, 186] width 218 height 13
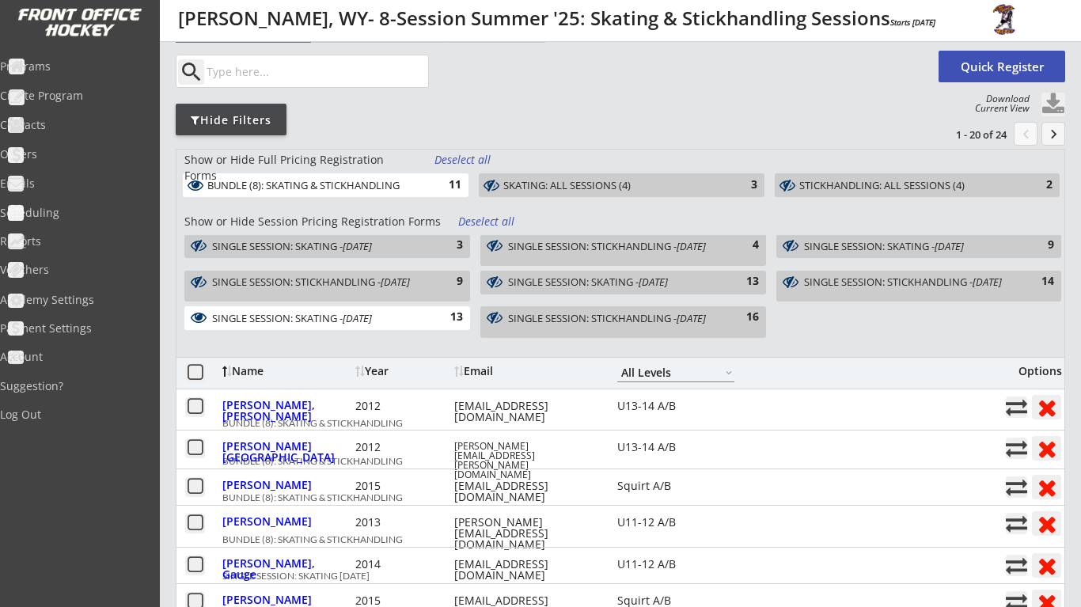
click at [452, 316] on div "13" at bounding box center [447, 317] width 32 height 16
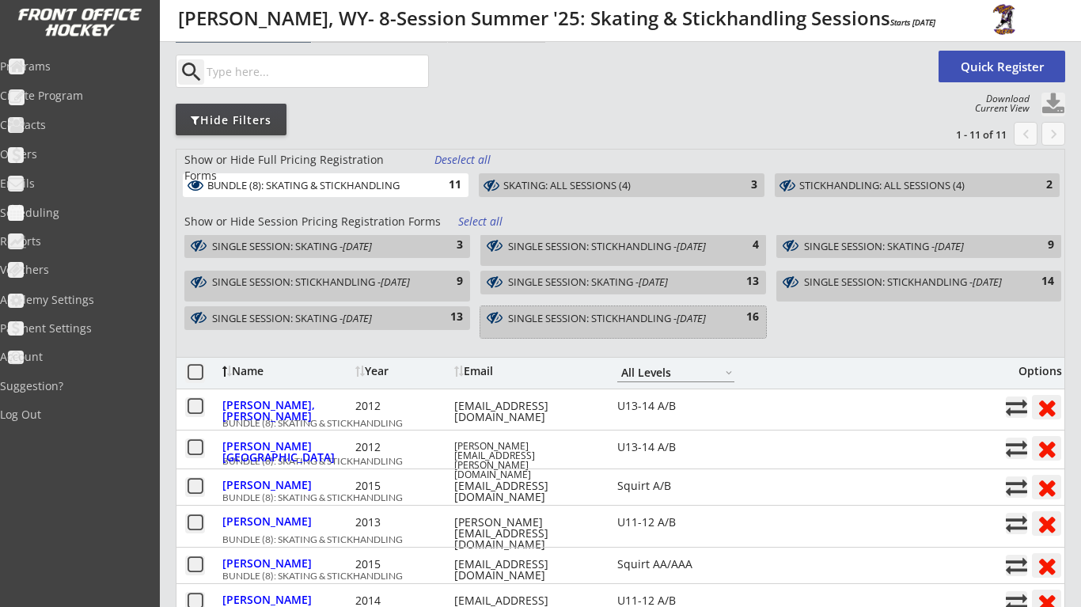
click at [582, 324] on div "SINGLE SESSION: STICKHANDLING - [DATE]" at bounding box center [615, 318] width 214 height 11
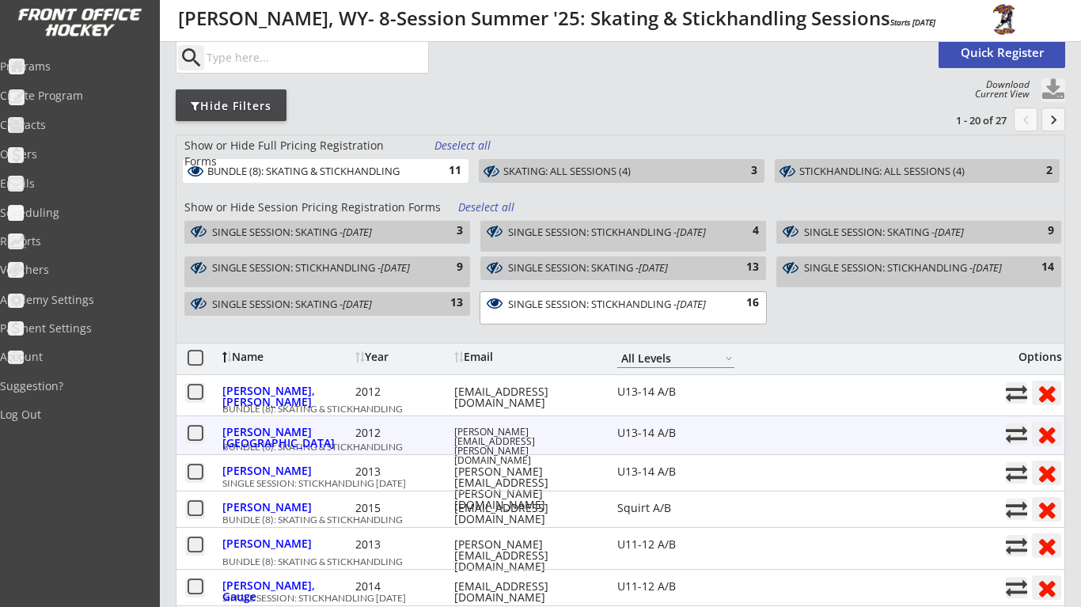
scroll to position [61, 0]
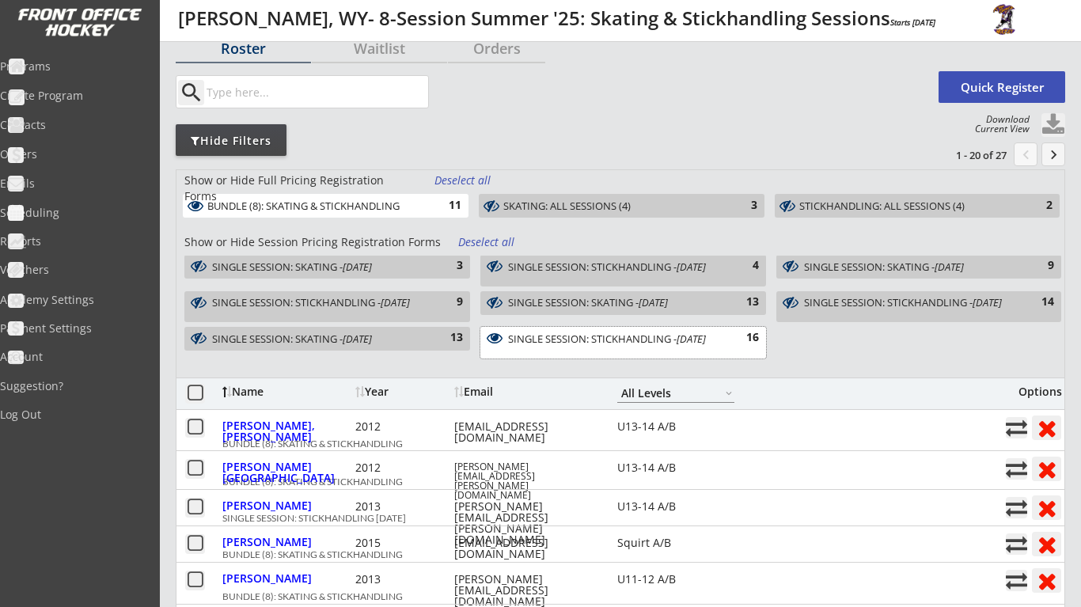
click at [1050, 119] on button at bounding box center [1053, 125] width 24 height 24
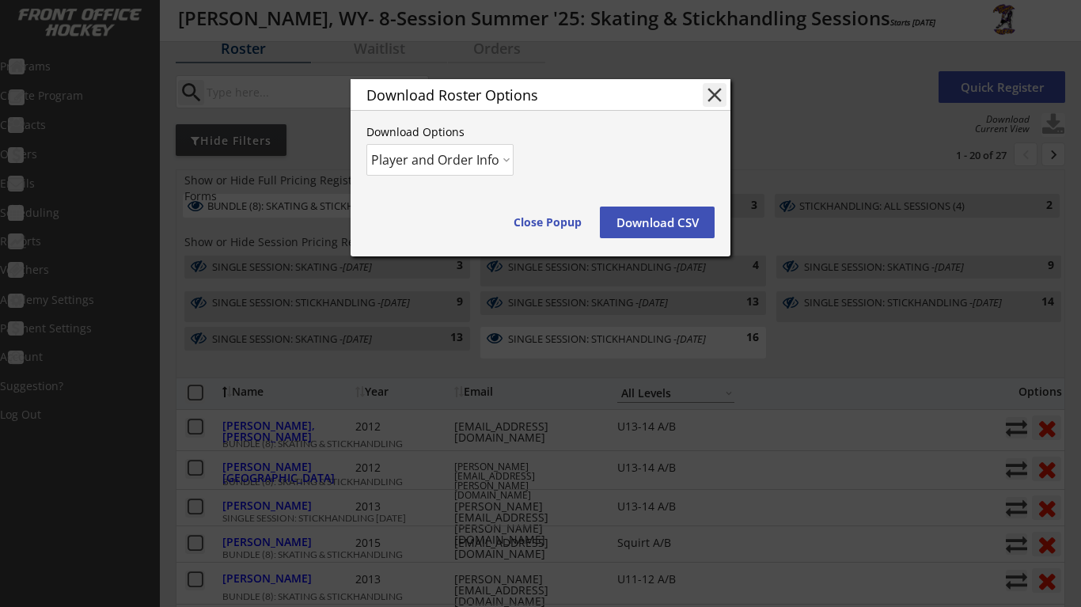
click at [669, 226] on button "Download CSV" at bounding box center [657, 223] width 115 height 32
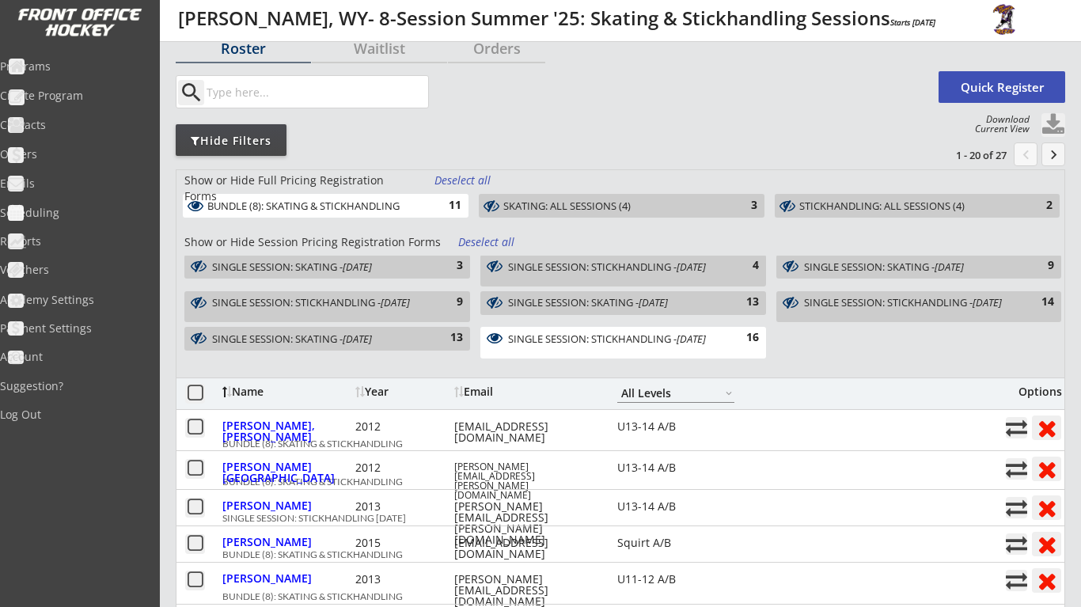
click at [897, 207] on div "STICKHANDLING: ALL SESSIONS (4)" at bounding box center [908, 206] width 218 height 13
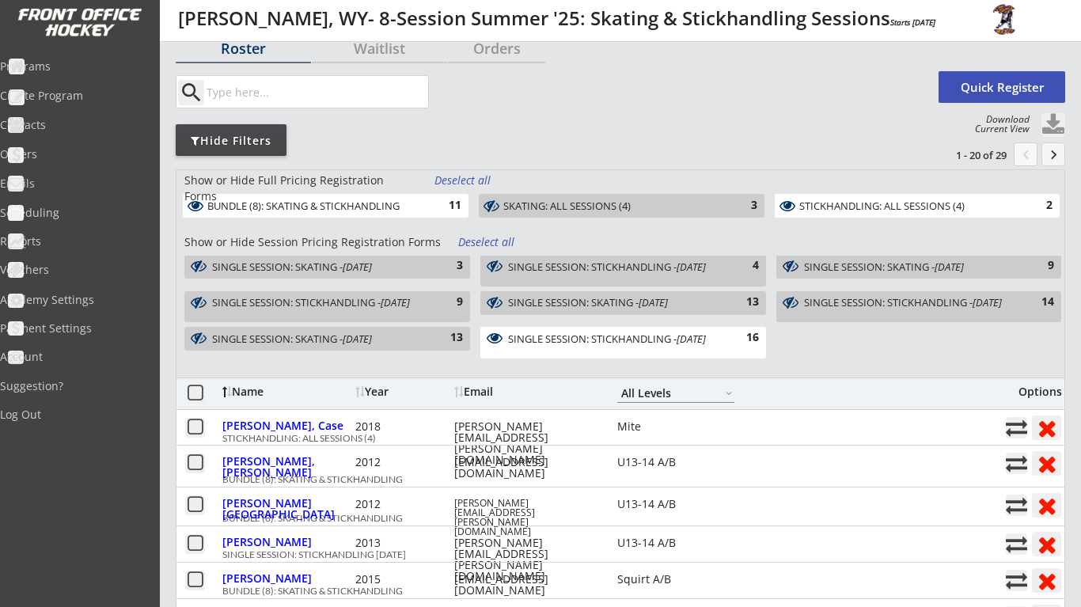
click at [1053, 124] on button at bounding box center [1053, 125] width 24 height 24
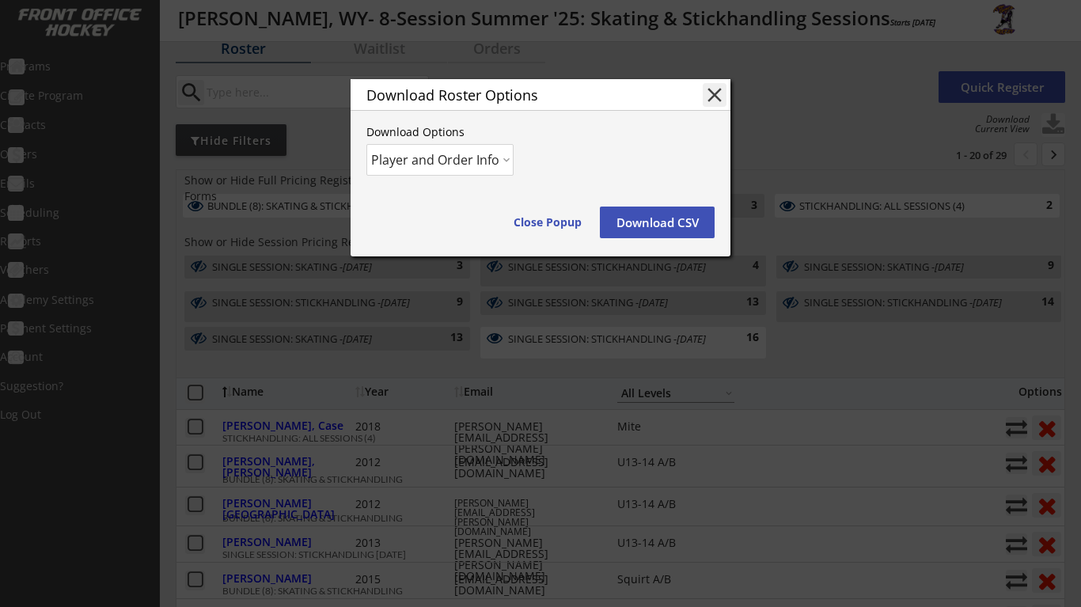
click at [664, 220] on button "Download CSV" at bounding box center [657, 223] width 115 height 32
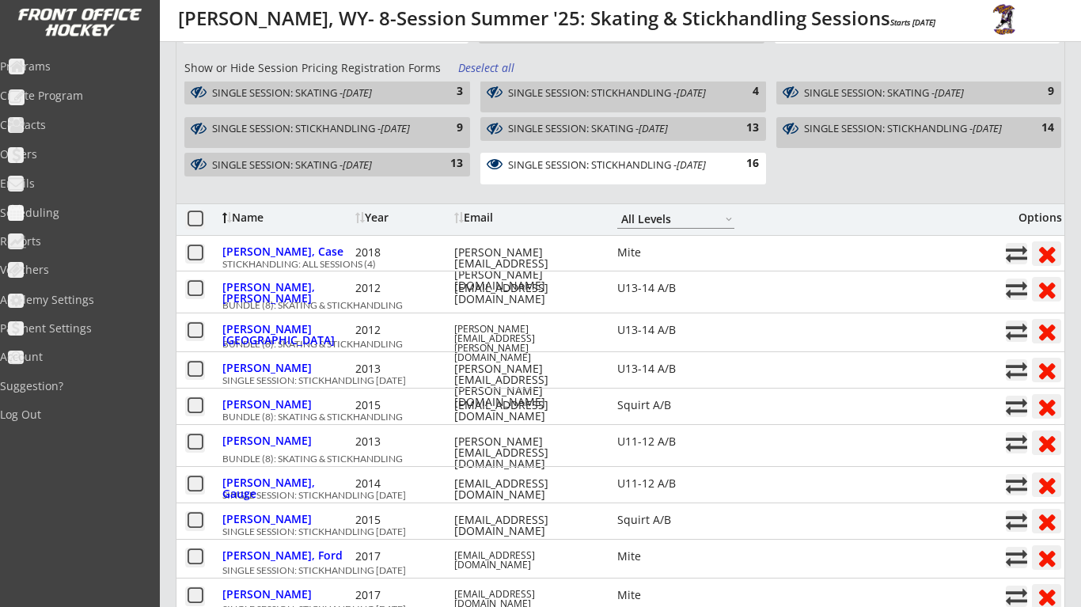
scroll to position [0, 0]
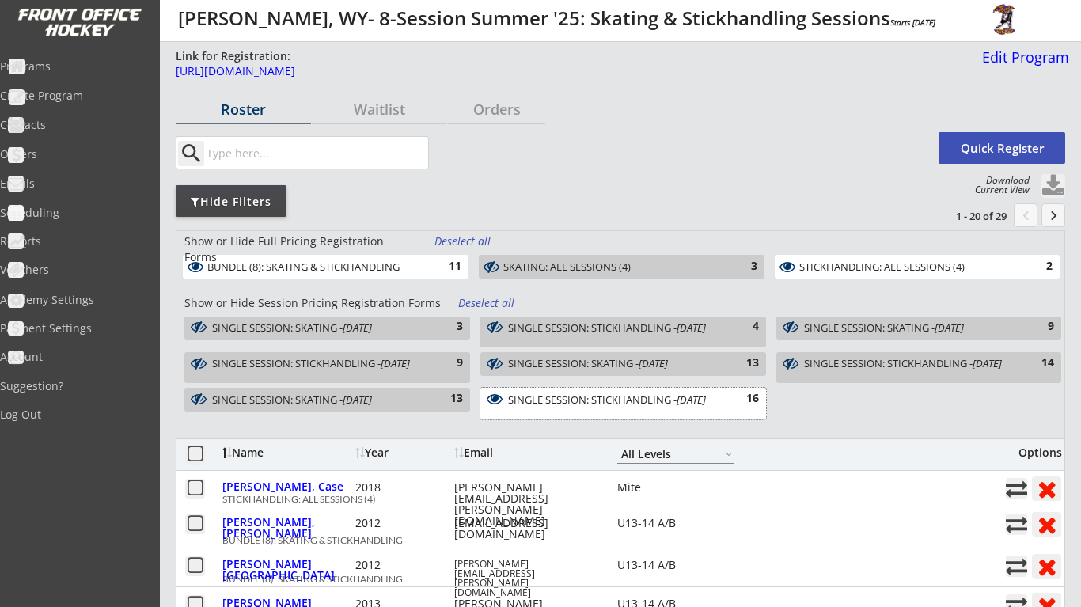
click at [641, 405] on div "SINGLE SESSION: STICKHANDLING - [DATE]" at bounding box center [615, 399] width 214 height 11
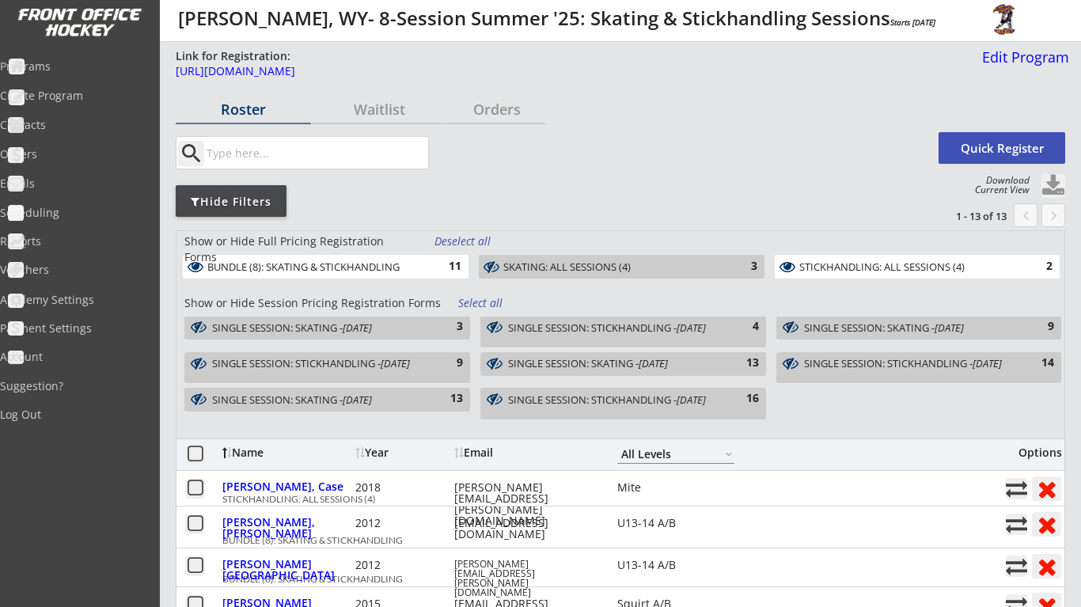
click at [446, 402] on div "13" at bounding box center [447, 399] width 32 height 16
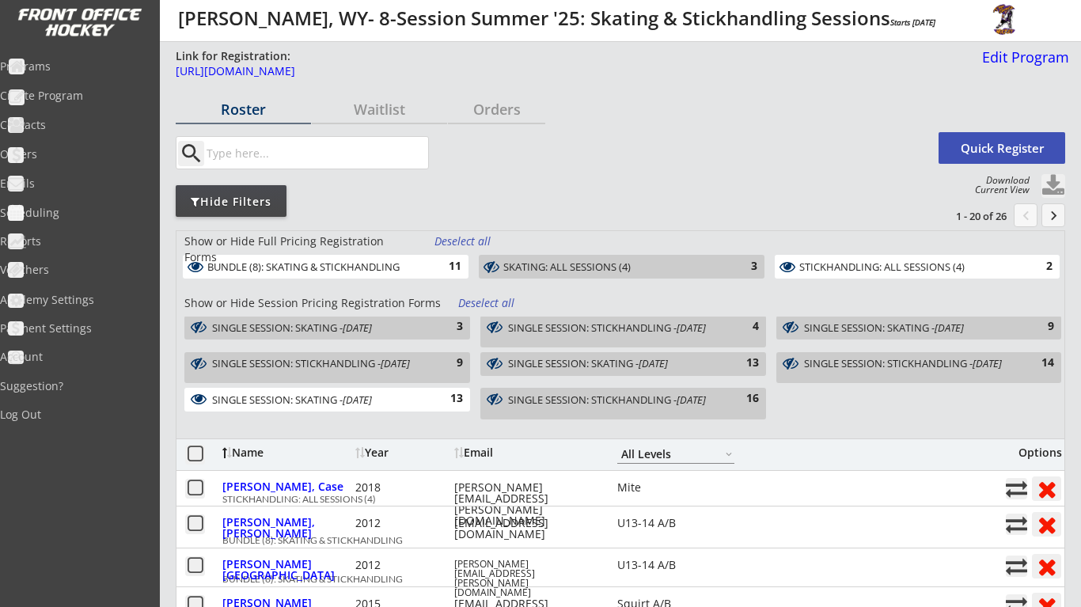
click at [494, 299] on div "Deselect all" at bounding box center [487, 303] width 59 height 16
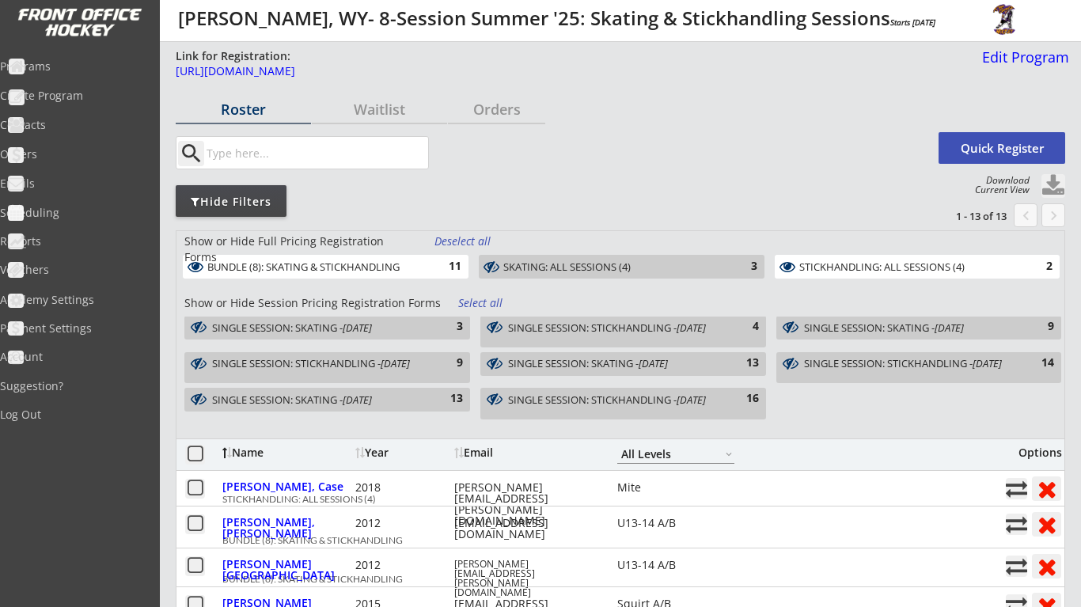
click at [494, 299] on div "Select all" at bounding box center [487, 303] width 59 height 16
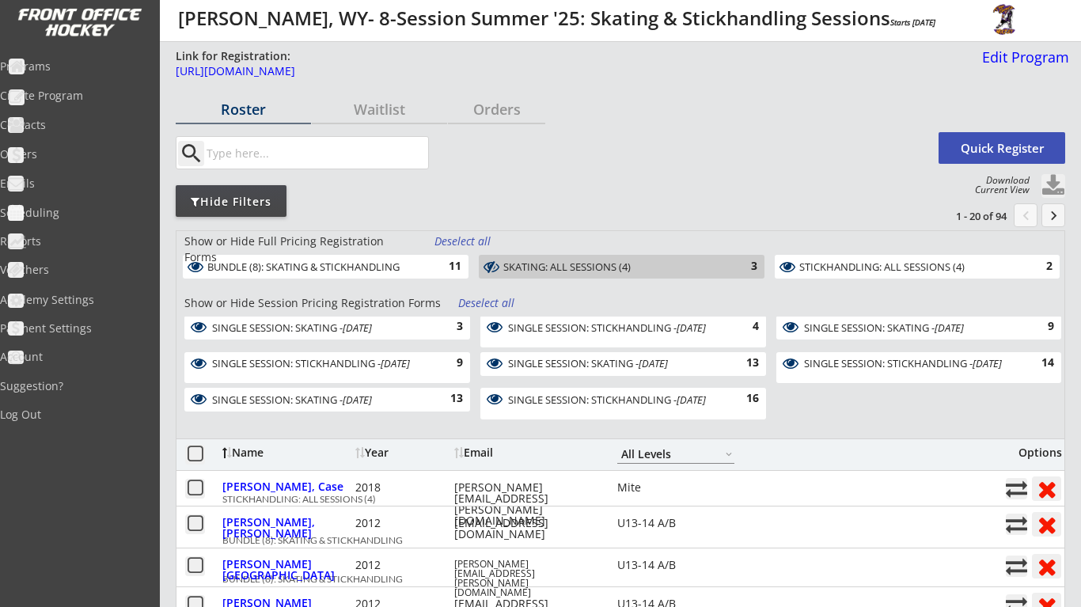
click at [487, 240] on div "Deselect all" at bounding box center [463, 241] width 59 height 16
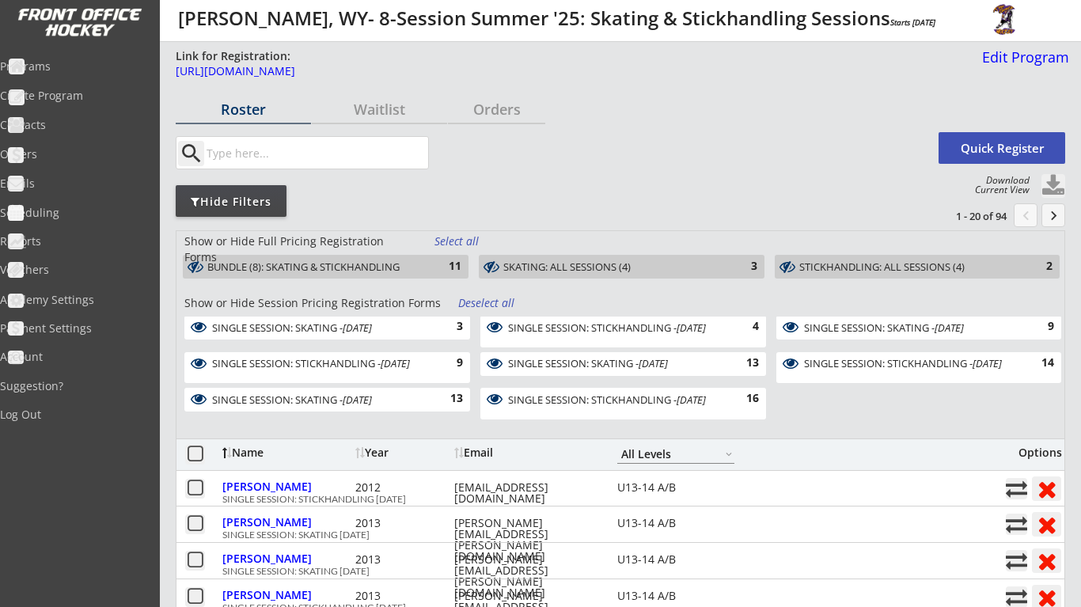
click at [487, 240] on div "Select all" at bounding box center [463, 241] width 59 height 16
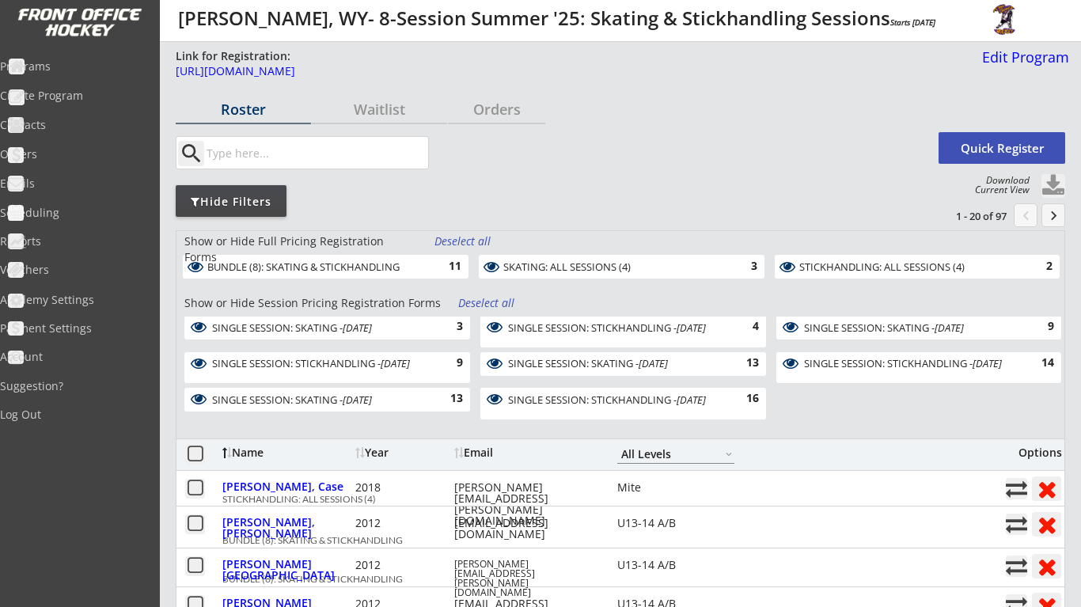
click at [332, 153] on input "input" at bounding box center [315, 153] width 225 height 32
type input "elli"
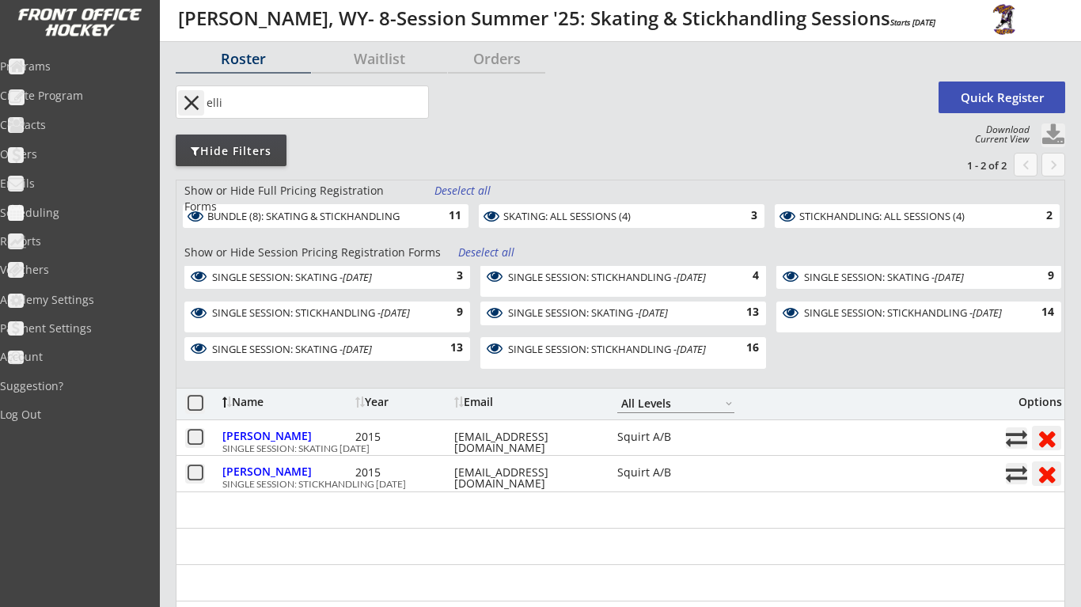
scroll to position [66, 0]
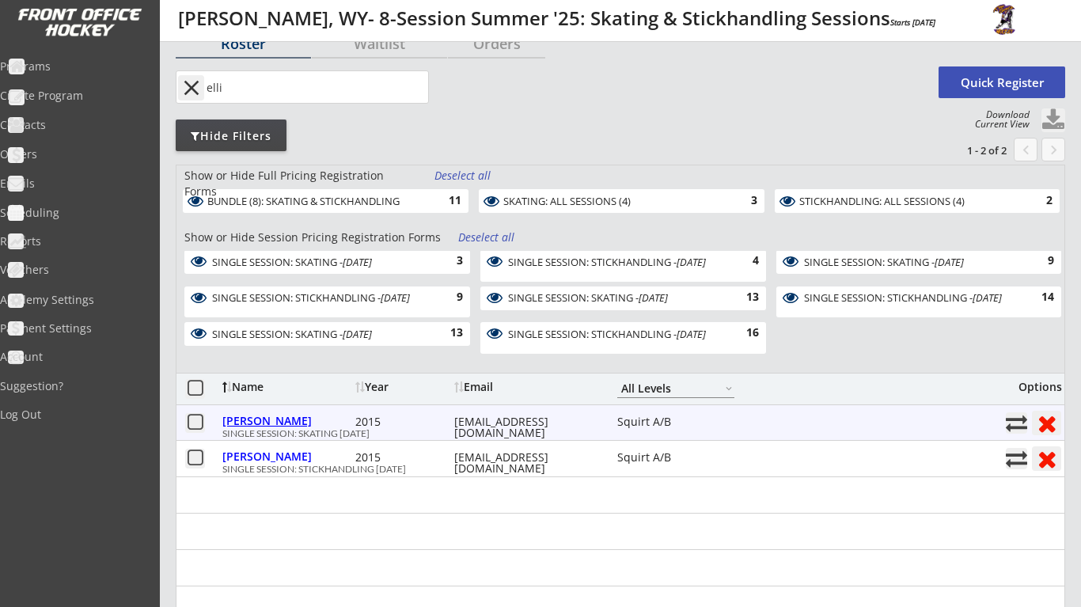
click at [264, 415] on div "[PERSON_NAME]" at bounding box center [286, 420] width 129 height 11
select select ""Squirt A/B""
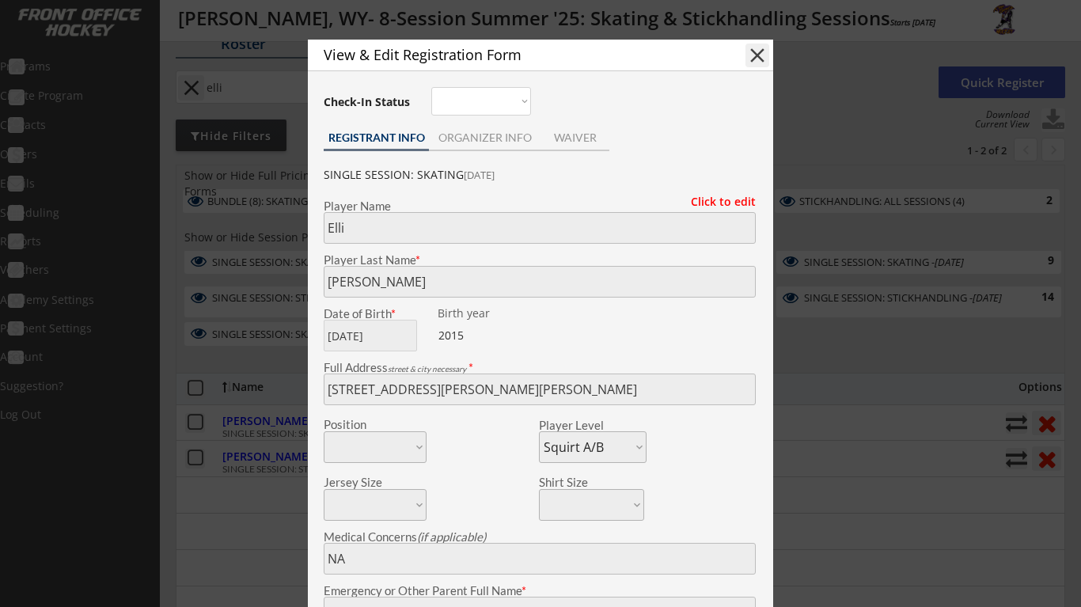
click at [760, 52] on button "close" at bounding box center [758, 56] width 24 height 24
select select ""PLACEHOLDER_1427118222253""
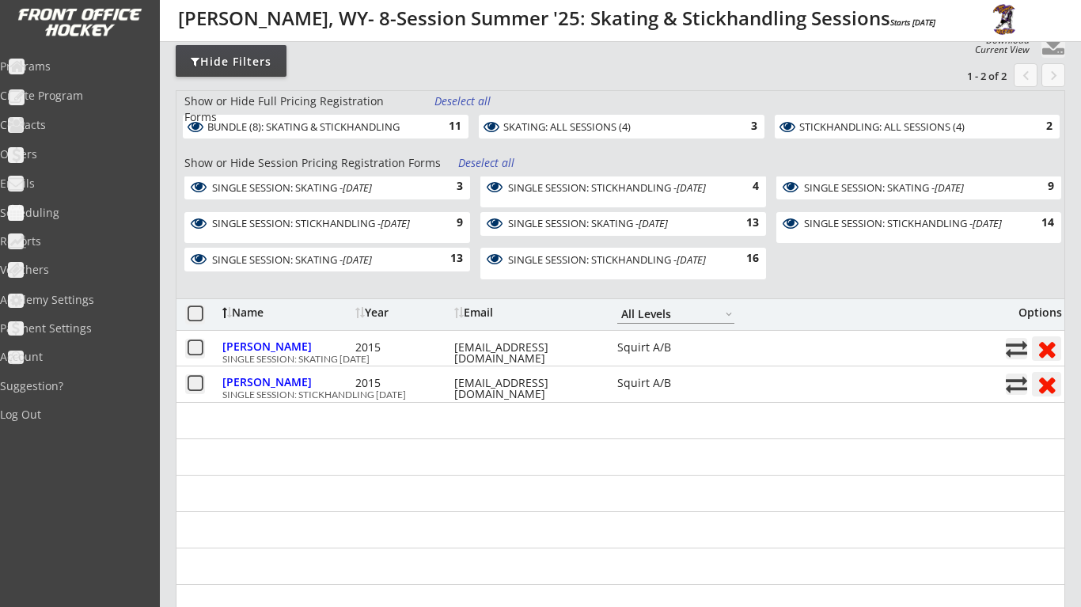
scroll to position [141, 0]
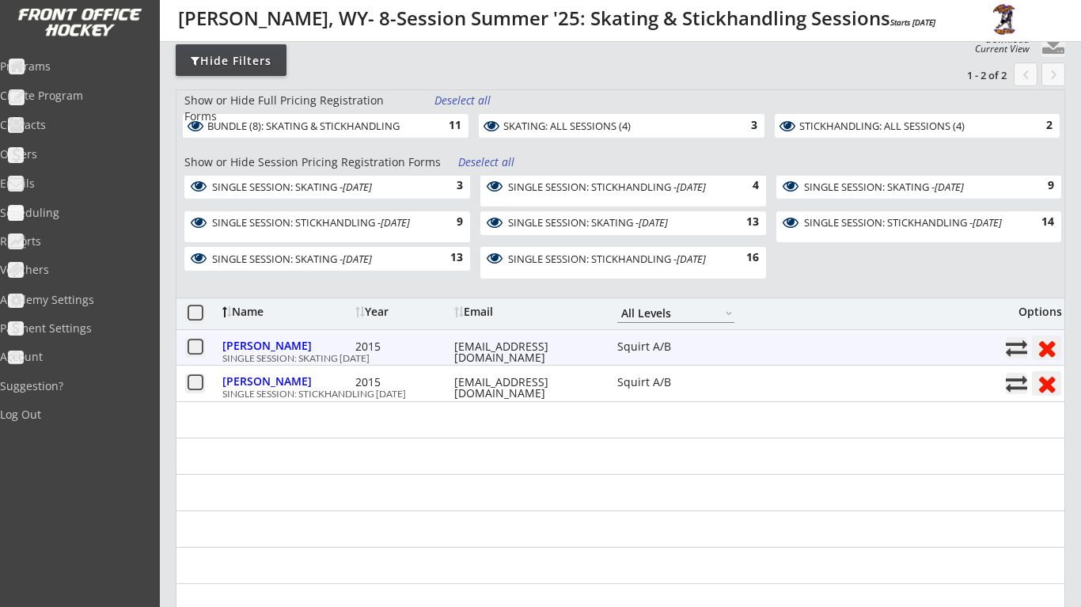
click at [1007, 348] on button at bounding box center [1016, 347] width 21 height 21
select select ""1348695171700984260__LOOKUP__1738168340139x302875893294432260""
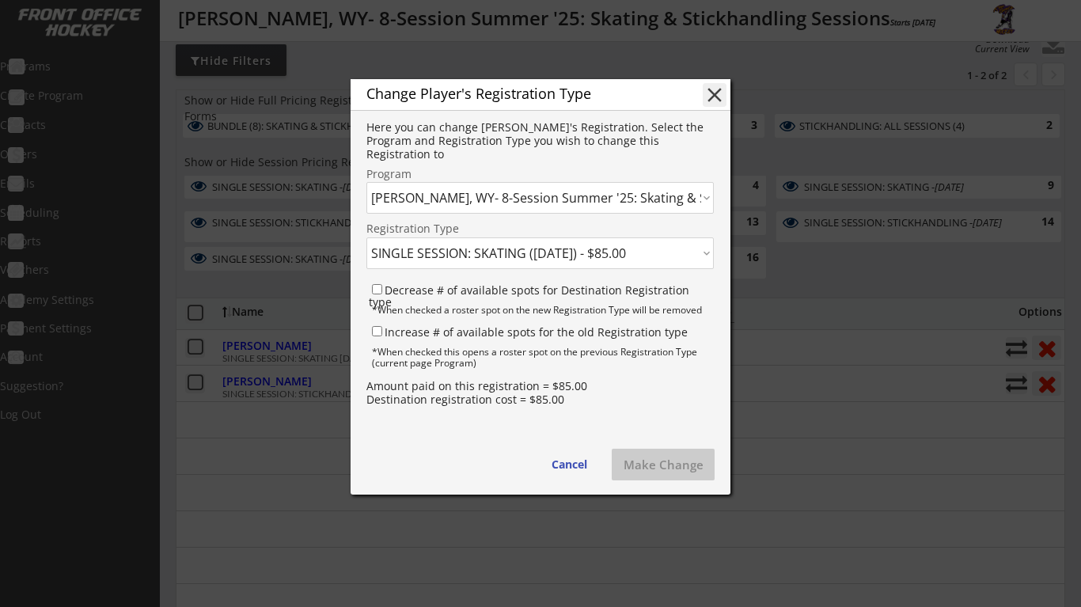
select select ""1348695171700984260__LOOKUP__1750436831479x585061146860191700""
select select ""1348695171700984260__LOOKUP__1750437371390x905277824451739600""
click at [574, 472] on button "Cancel" at bounding box center [569, 465] width 67 height 32
select select ""1348695171700984260__LOOKUP__1738168340139x474694092113838100""
select select ""PLACEHOLDER_1427118222253""
